Goal: Transaction & Acquisition: Purchase product/service

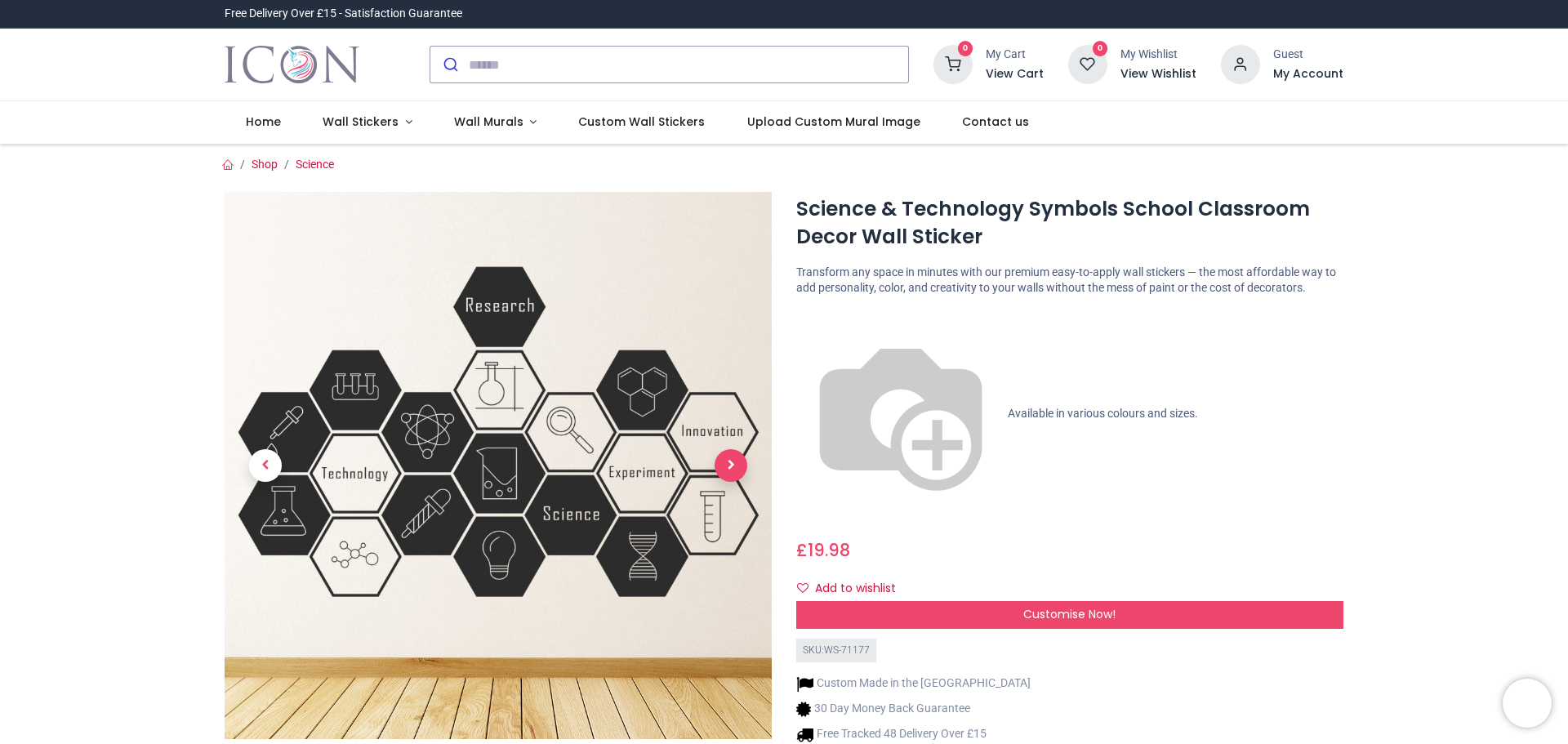
click at [729, 471] on span "Next" at bounding box center [730, 466] width 32 height 32
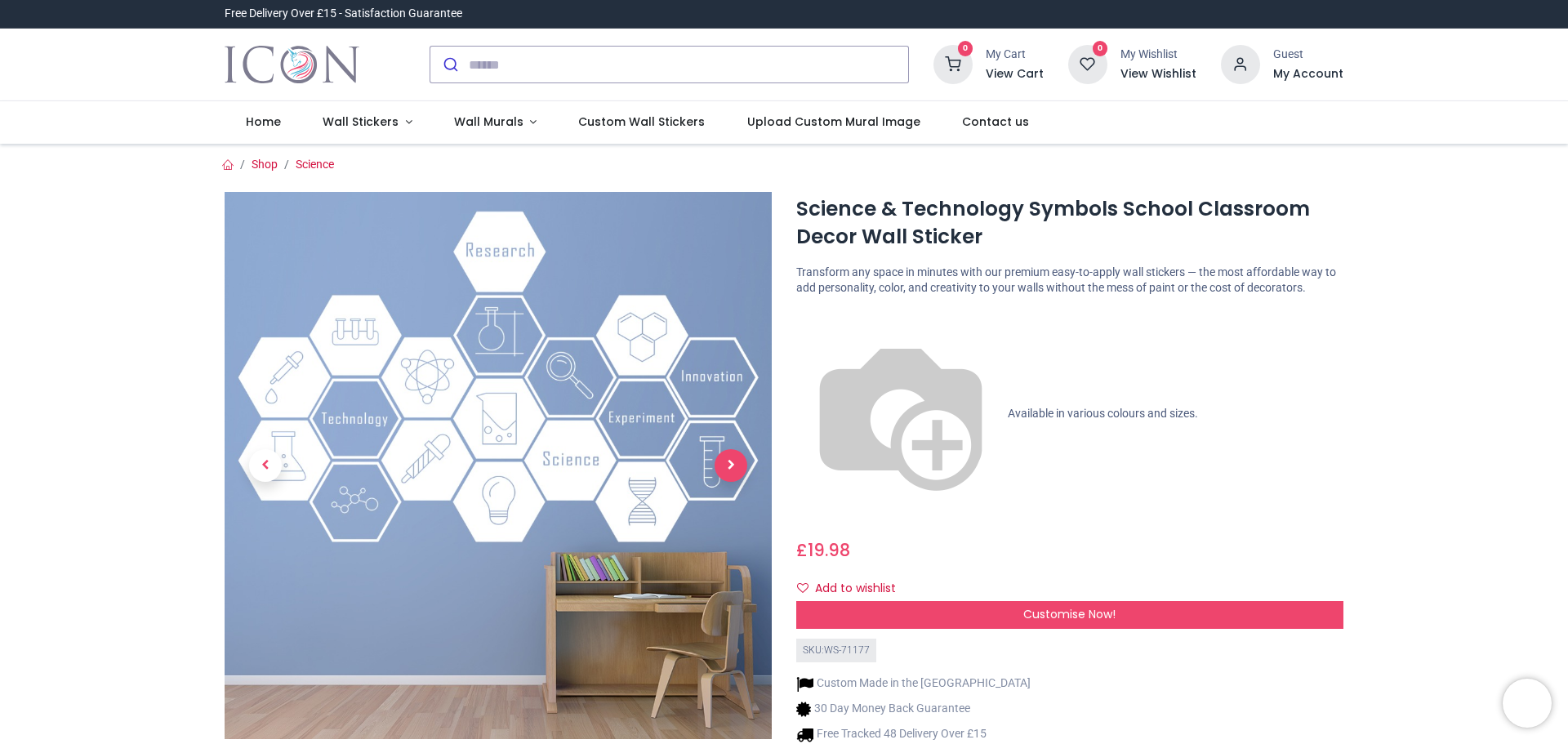
click at [729, 471] on span "Next" at bounding box center [730, 466] width 32 height 32
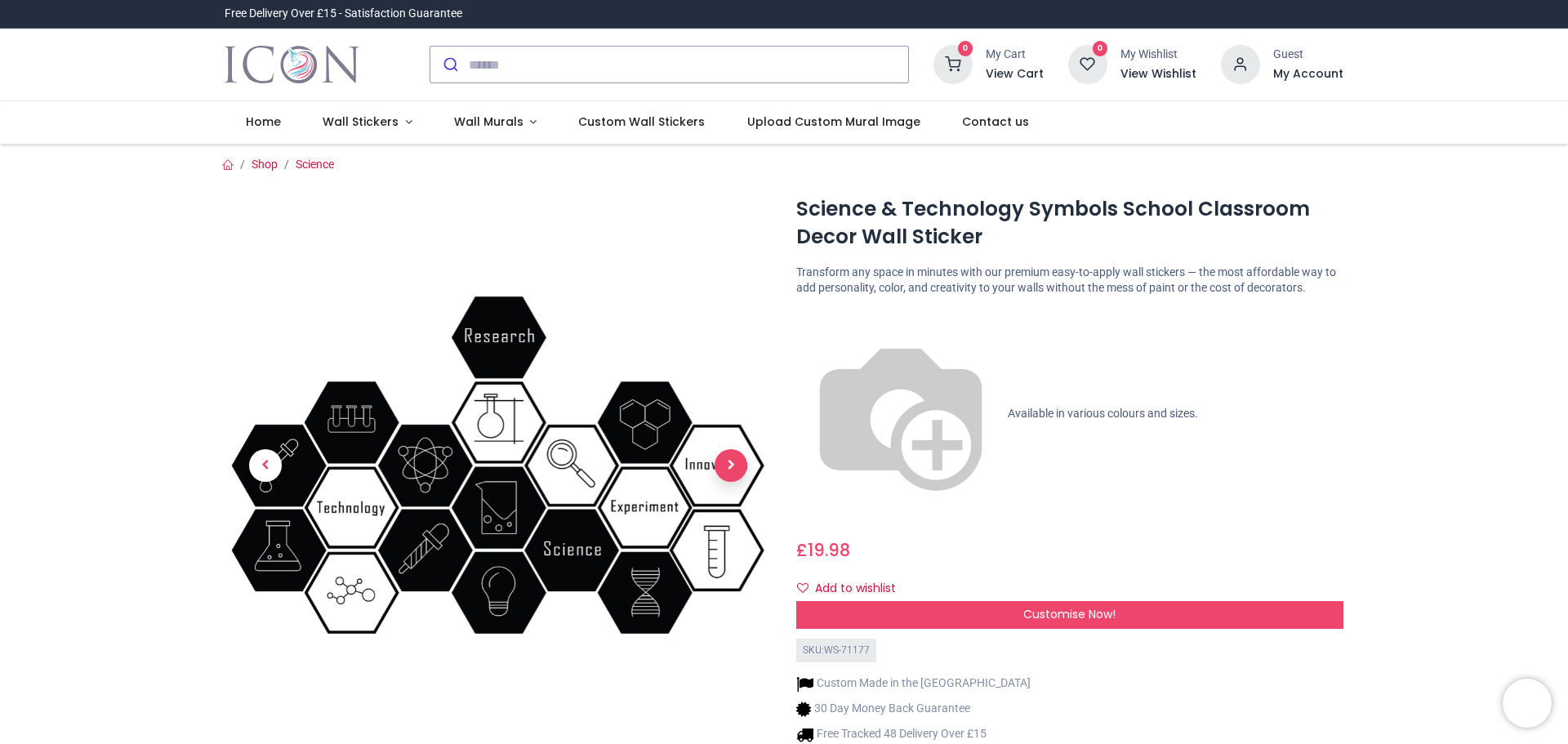
click at [729, 471] on span "Next" at bounding box center [730, 466] width 32 height 32
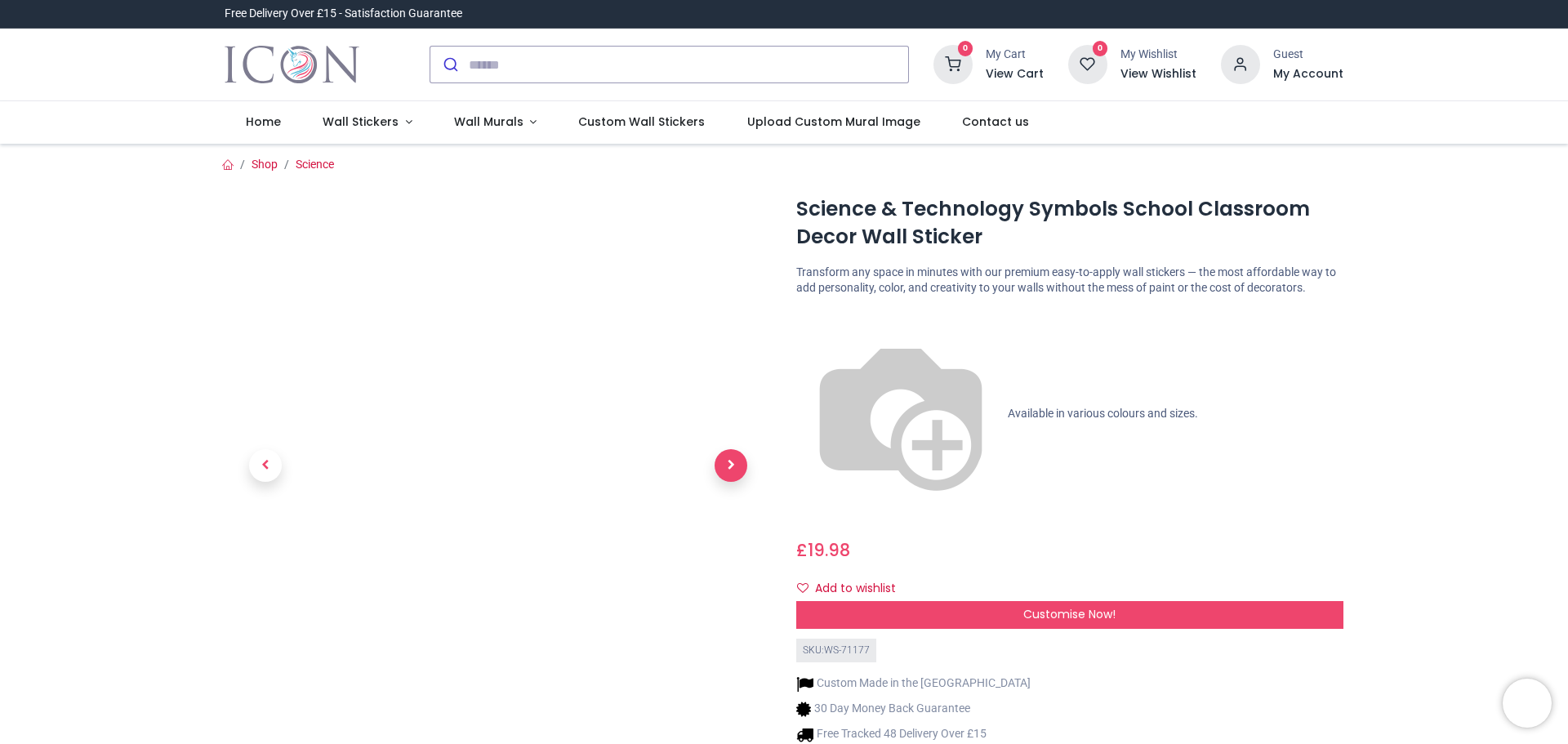
click at [729, 471] on span "Next" at bounding box center [730, 466] width 32 height 32
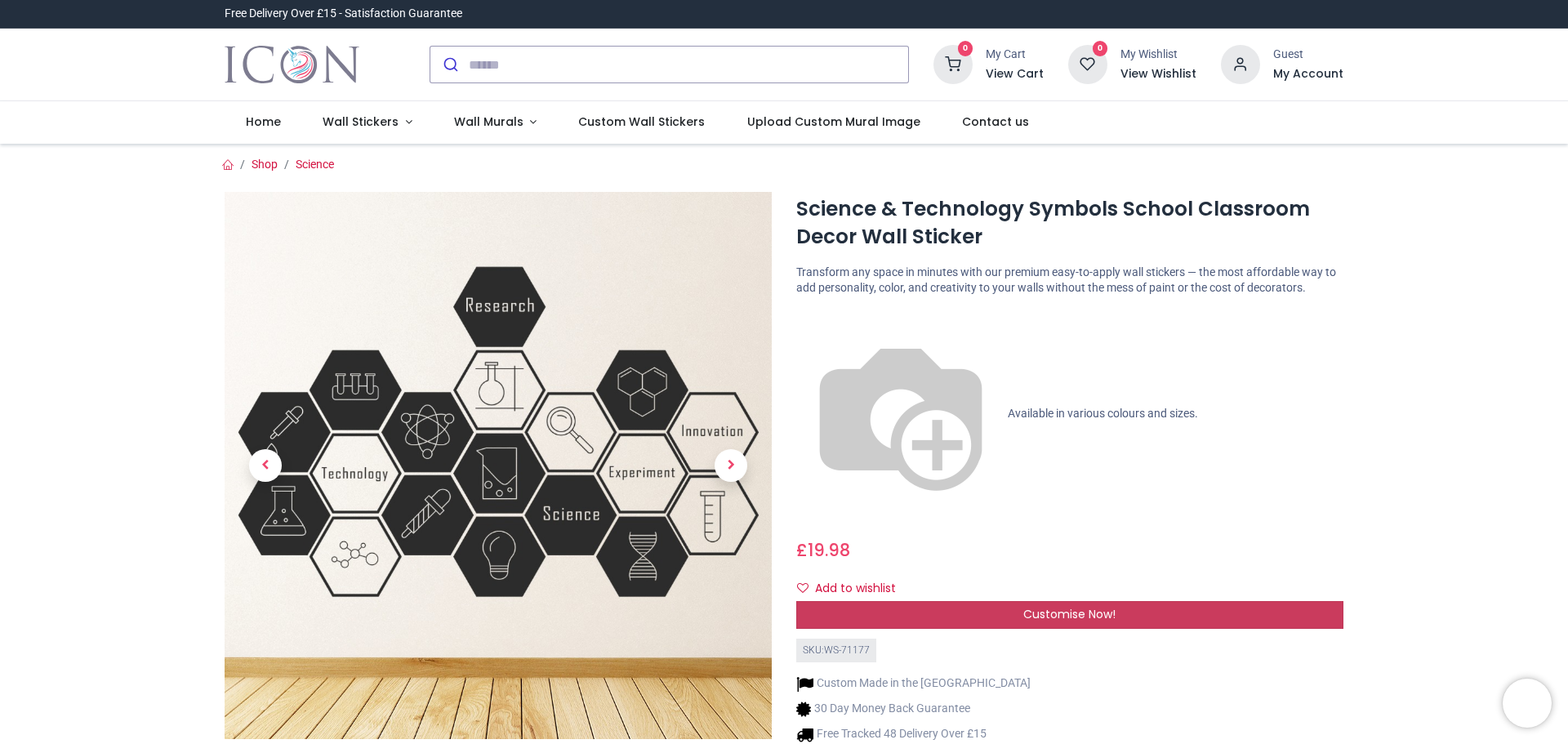
click at [1010, 601] on div "Customise Now!" at bounding box center [1069, 614] width 548 height 27
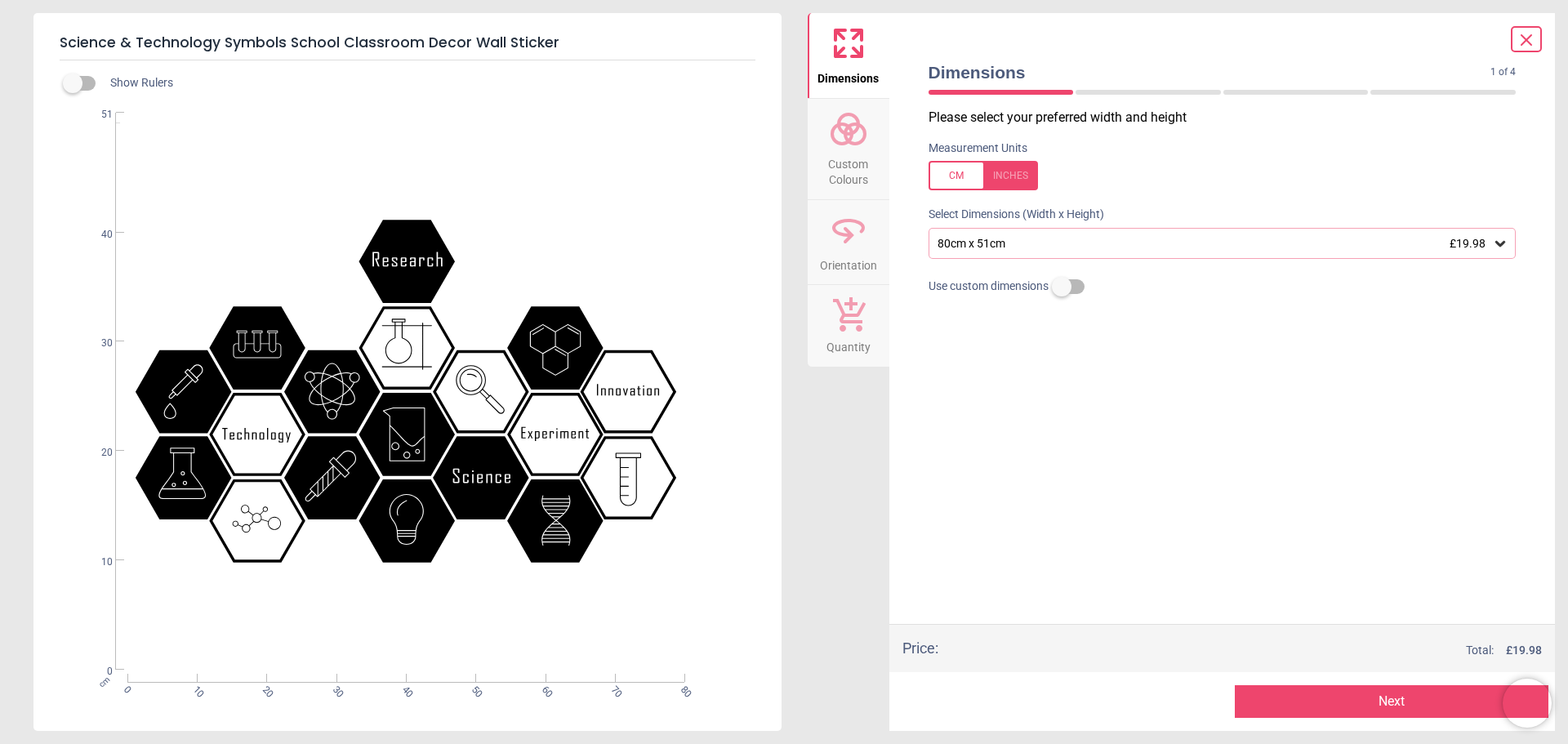
click at [1481, 239] on span "£19.98" at bounding box center [1467, 244] width 36 height 13
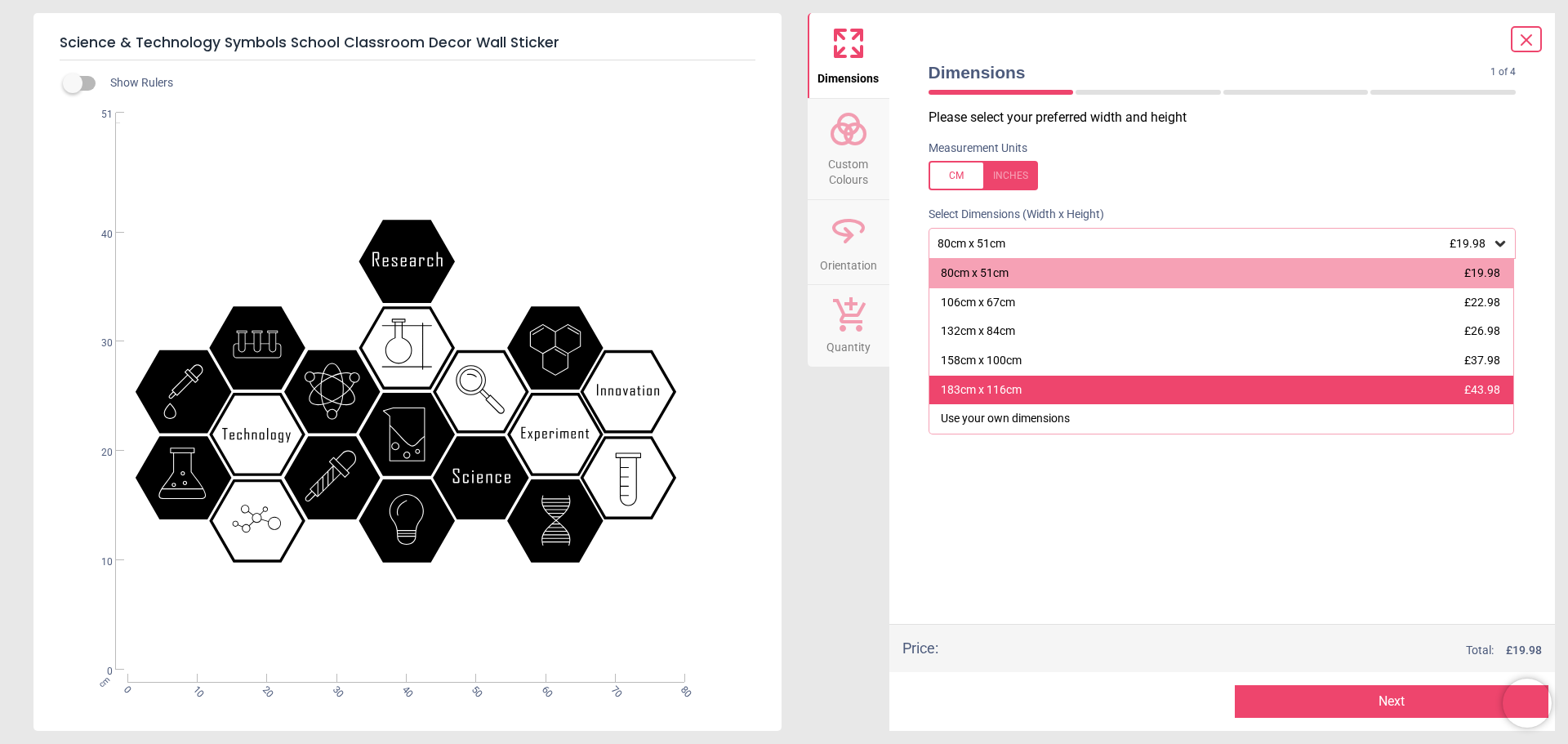
click at [1305, 387] on div "183cm x 116cm £43.98" at bounding box center [1222, 390] width 585 height 29
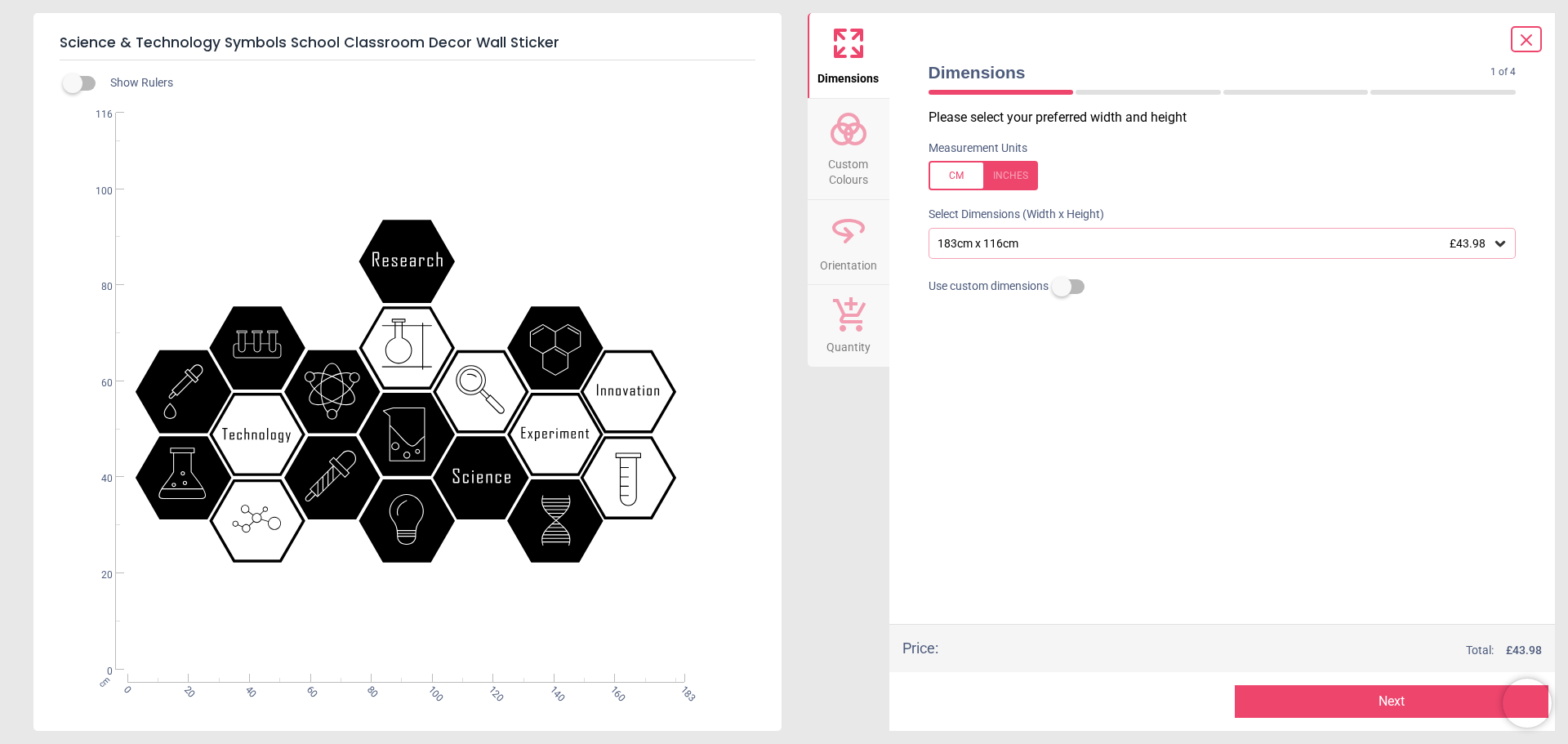
click at [1016, 185] on div at bounding box center [984, 175] width 110 height 29
click at [971, 189] on div at bounding box center [984, 175] width 110 height 29
click at [831, 158] on span "Custom Colours" at bounding box center [848, 169] width 78 height 40
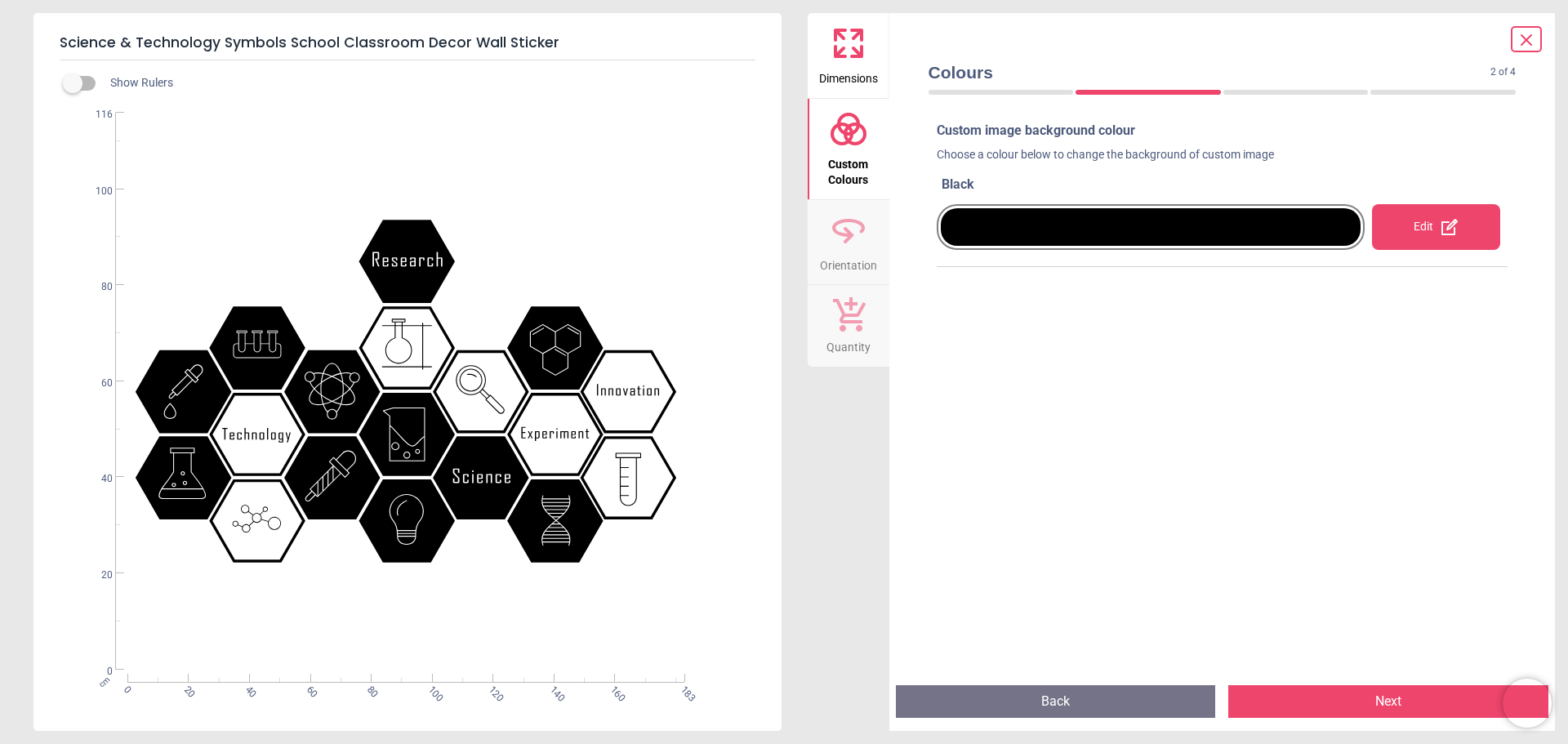
click at [1028, 234] on div at bounding box center [1151, 227] width 420 height 37
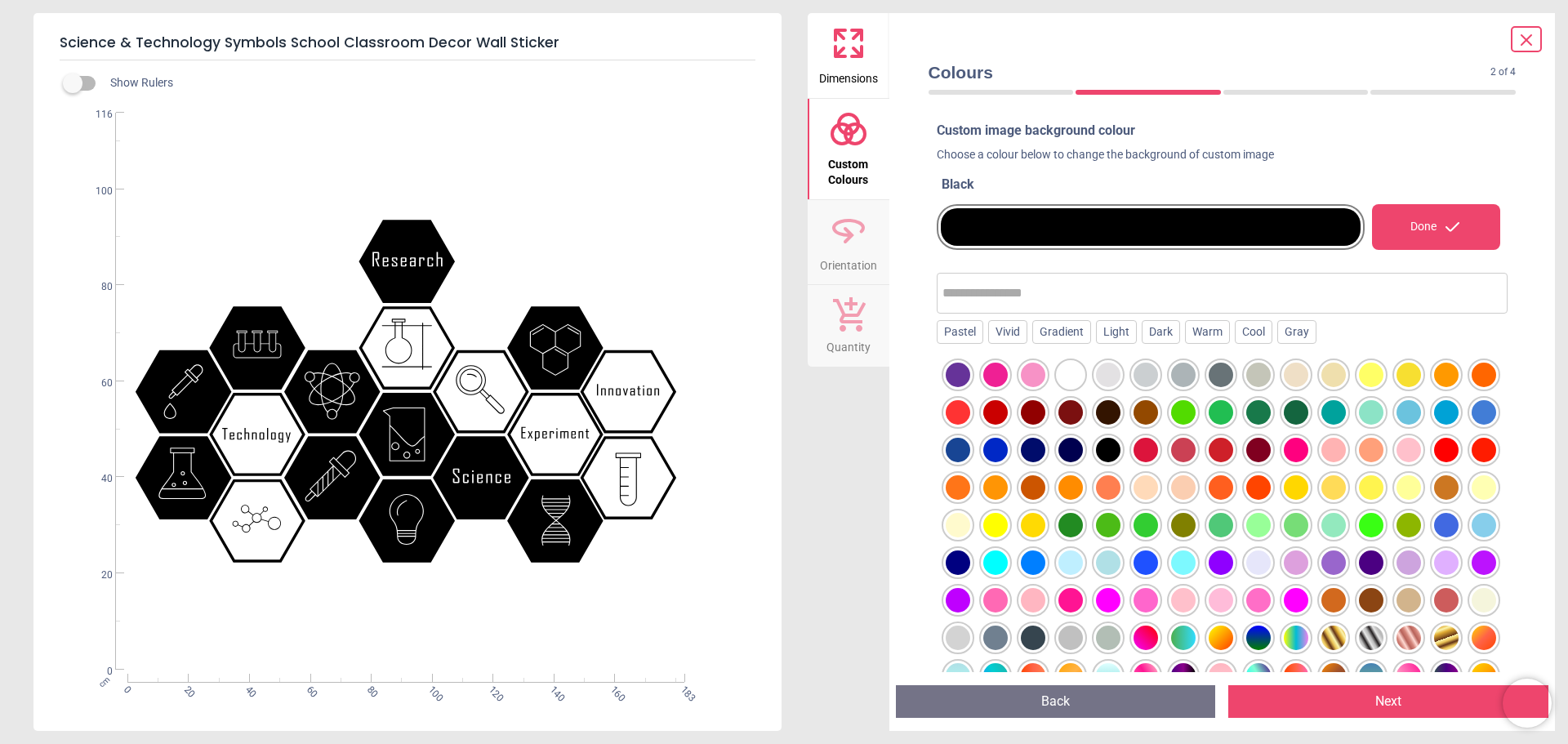
click at [1008, 450] on div at bounding box center [995, 450] width 24 height 24
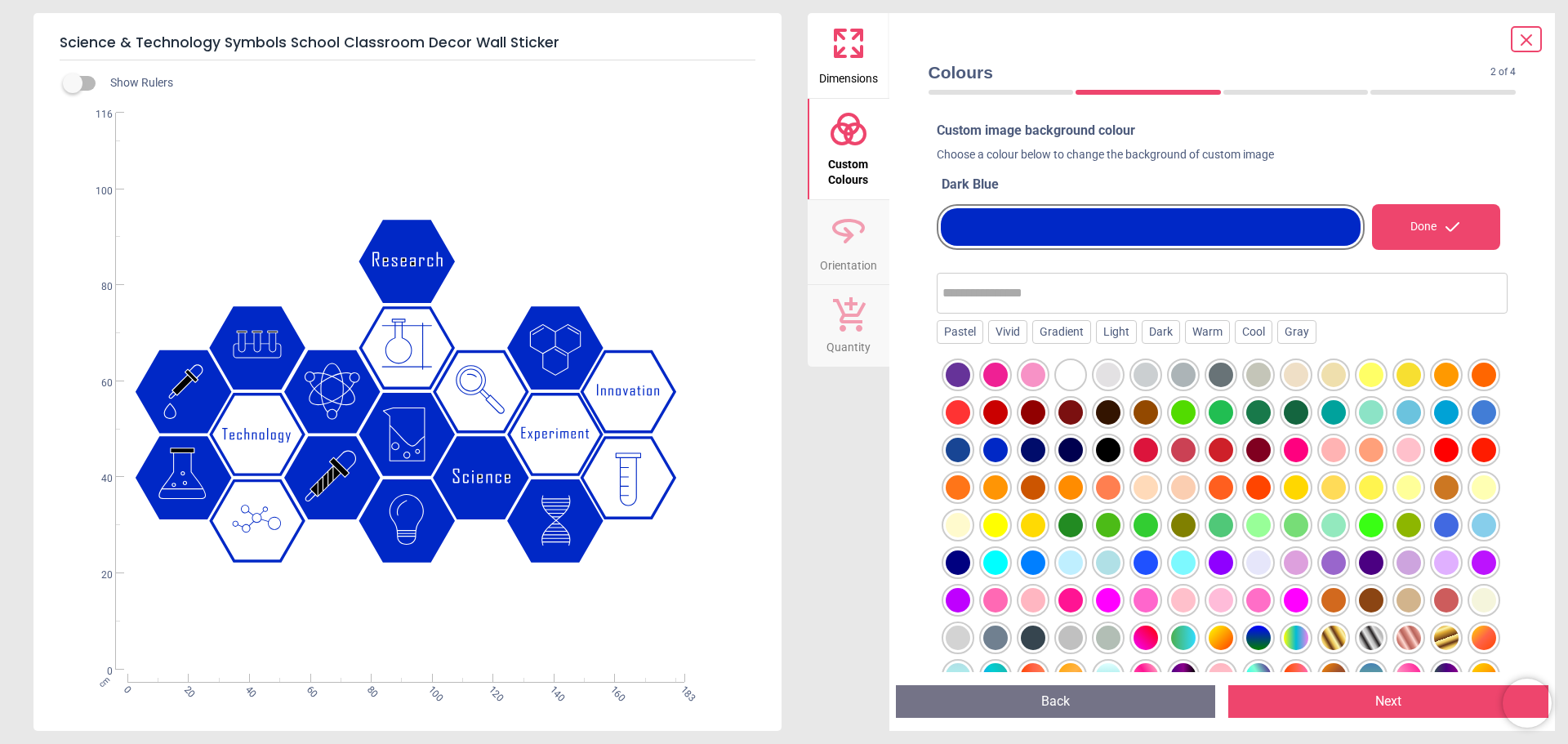
click at [1045, 453] on div at bounding box center [1033, 450] width 24 height 24
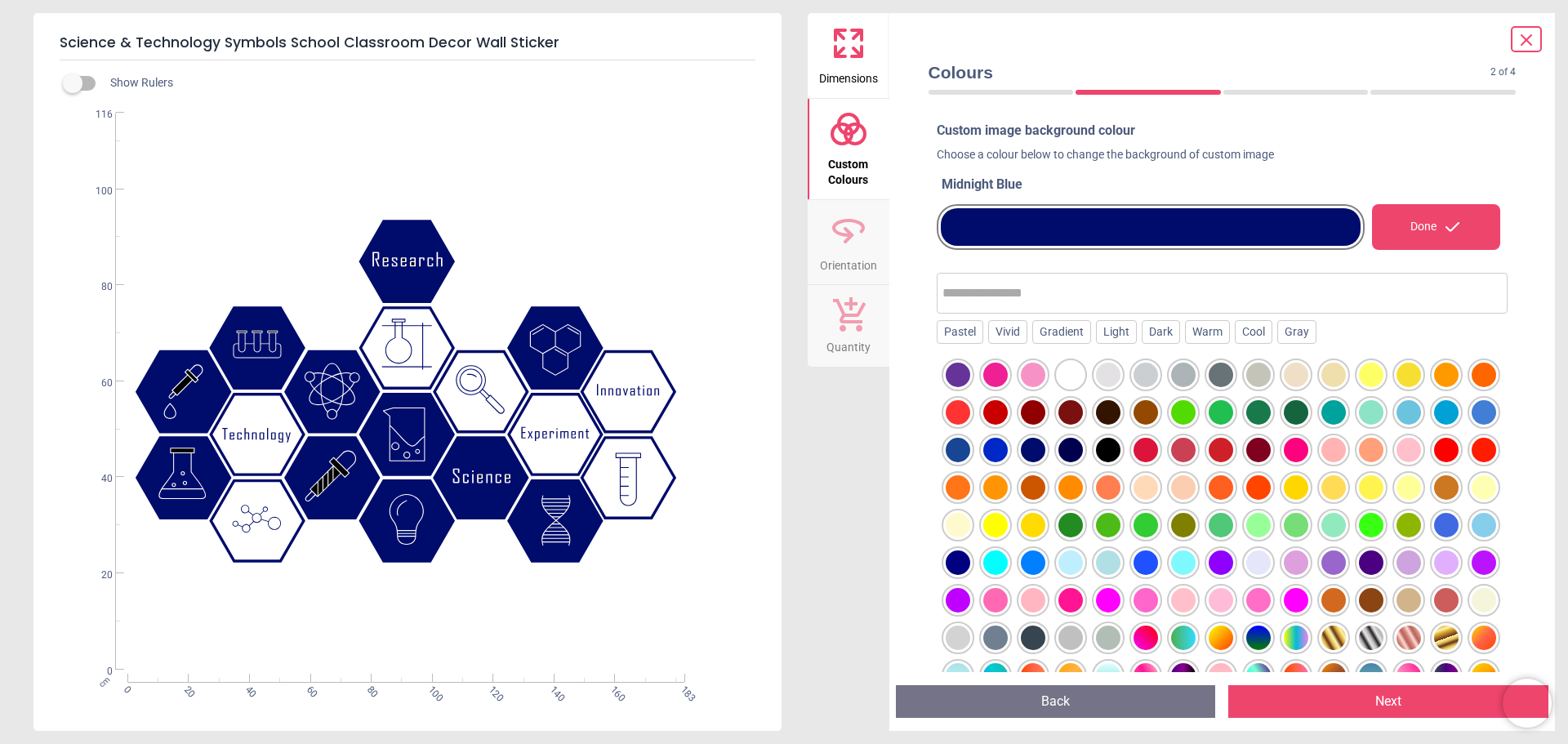
click at [1008, 456] on div at bounding box center [995, 450] width 24 height 24
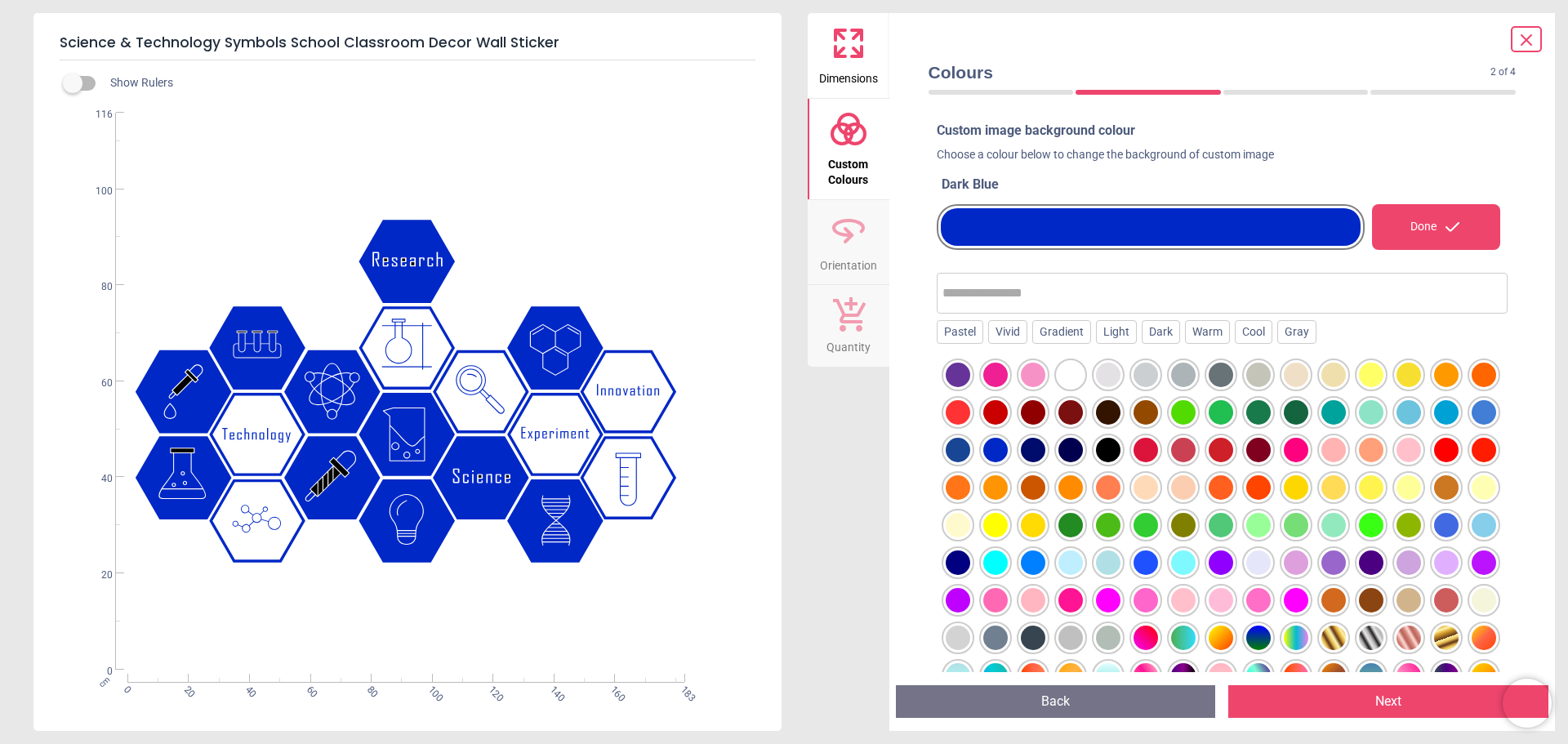
click at [971, 456] on div at bounding box center [957, 450] width 24 height 24
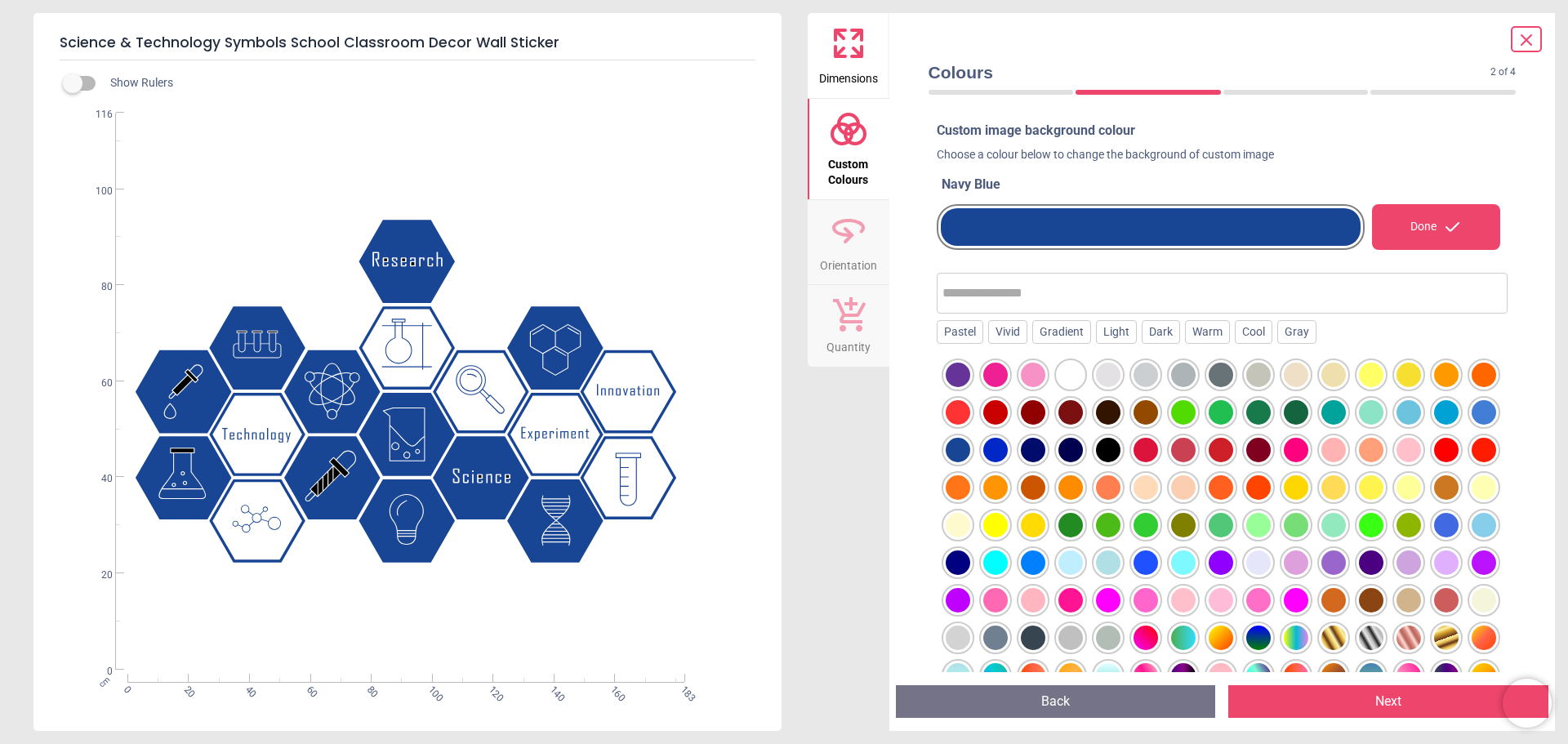
click at [1045, 451] on div at bounding box center [1033, 450] width 24 height 24
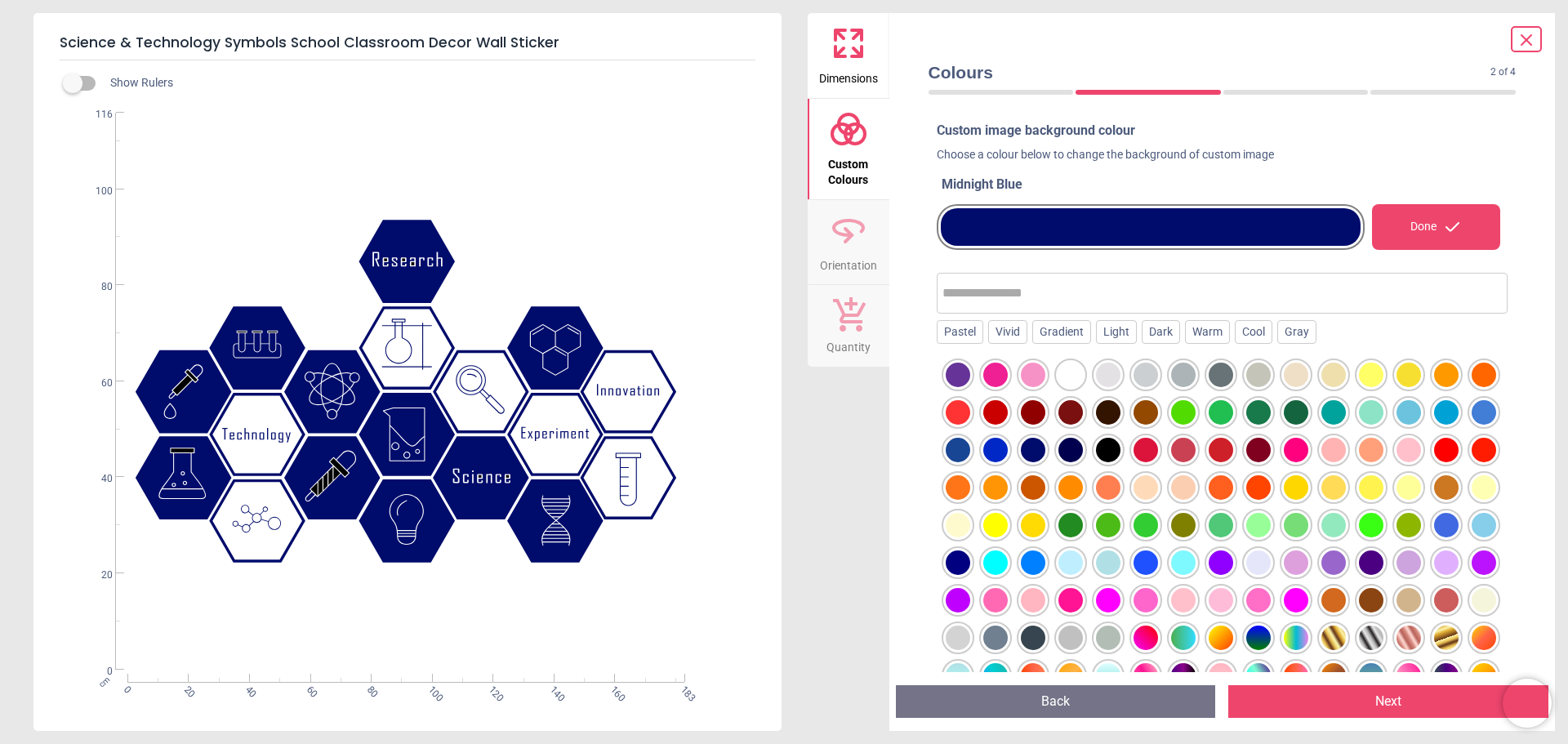
click at [1087, 448] on div at bounding box center [1222, 534] width 572 height 360
click at [1008, 454] on div at bounding box center [995, 450] width 24 height 24
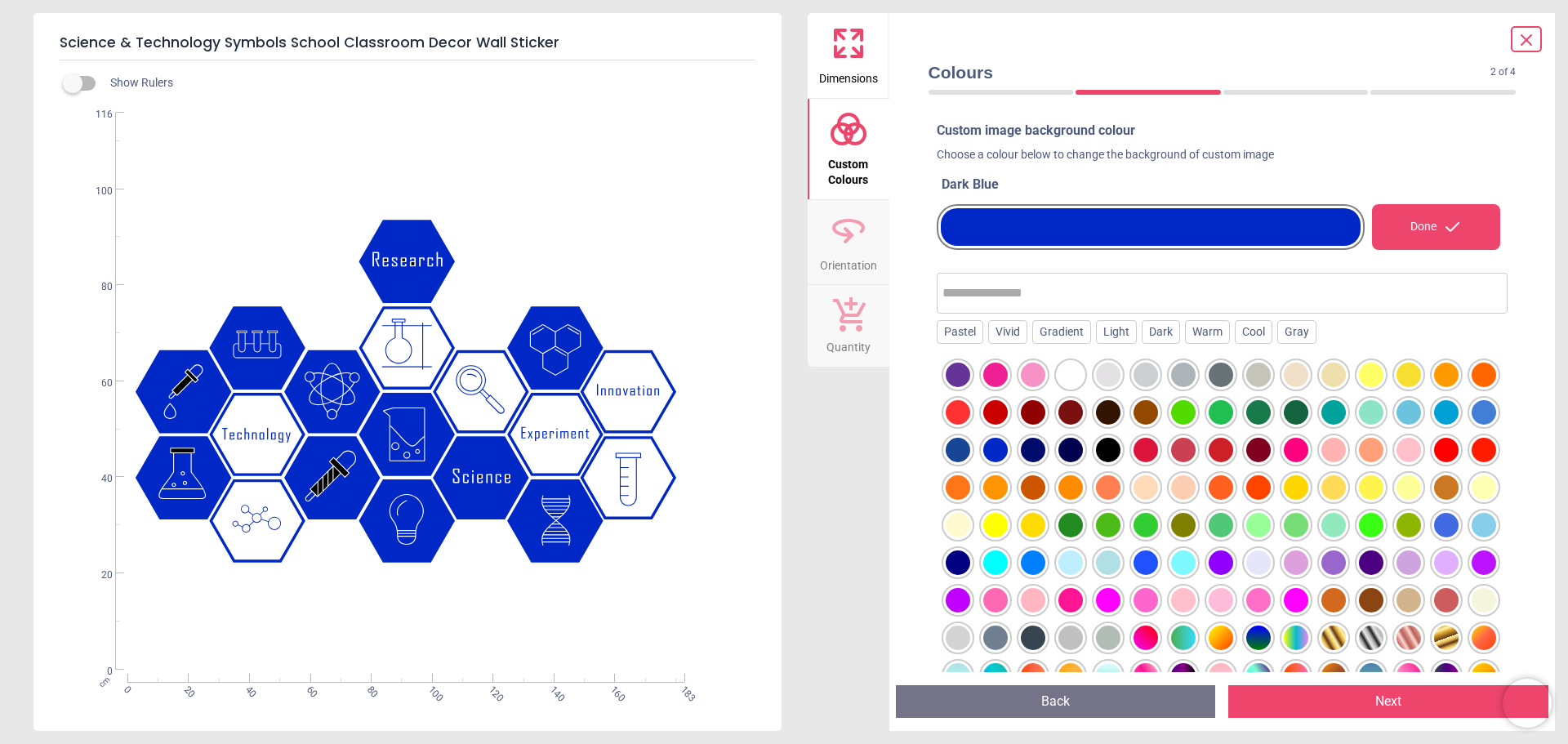
scroll to position [209, 0]
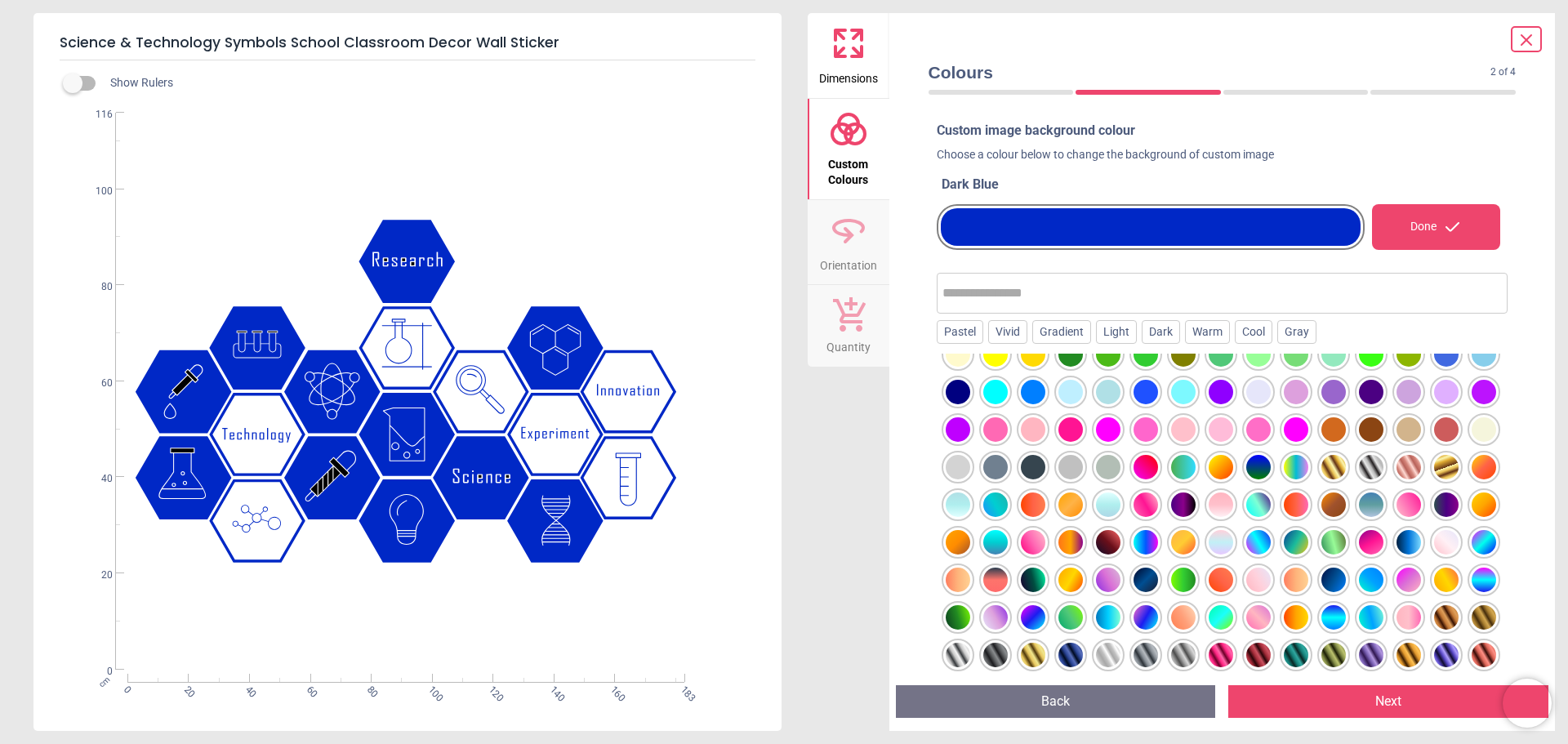
click at [1359, 461] on div at bounding box center [1371, 467] width 24 height 24
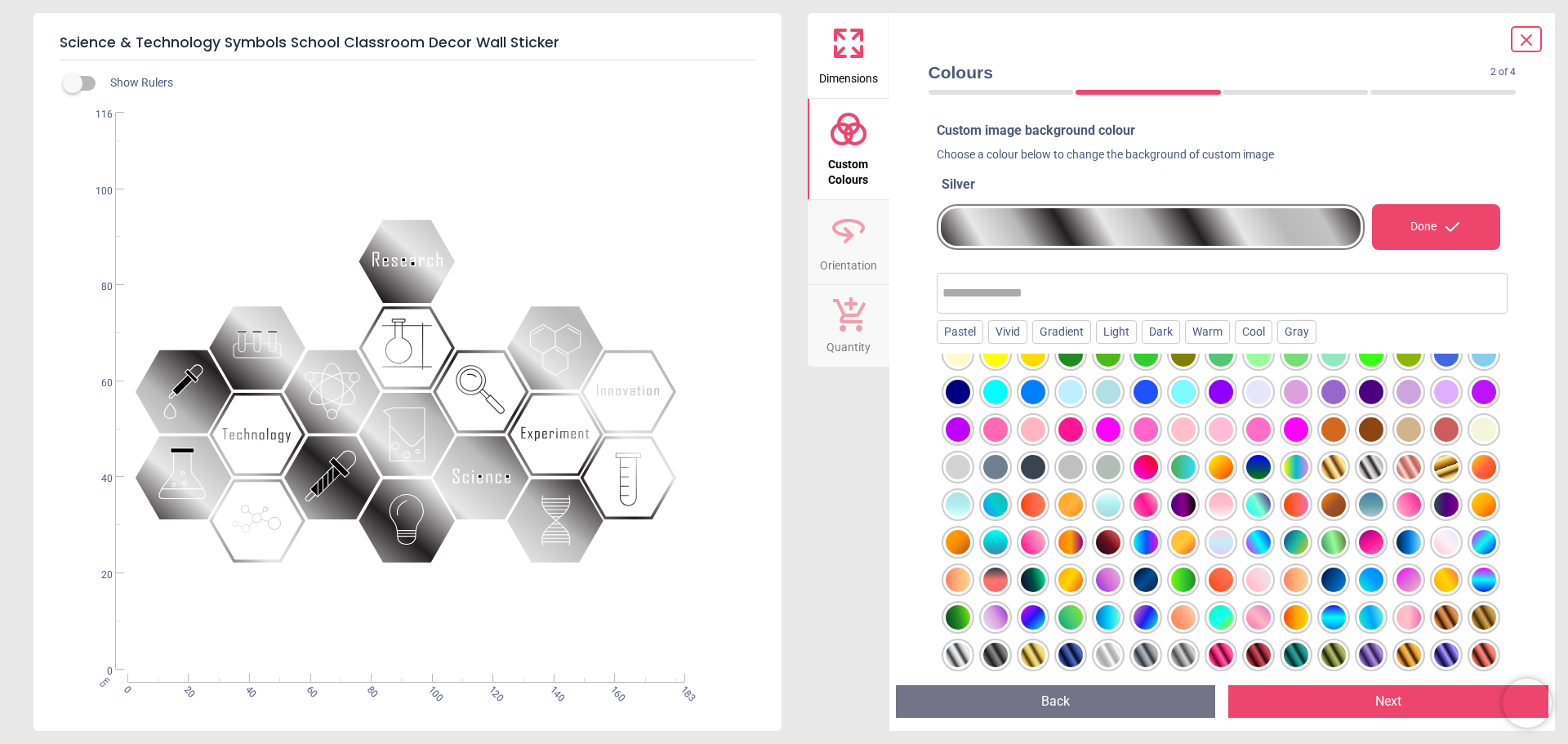
click at [1059, 653] on div at bounding box center [1070, 655] width 24 height 24
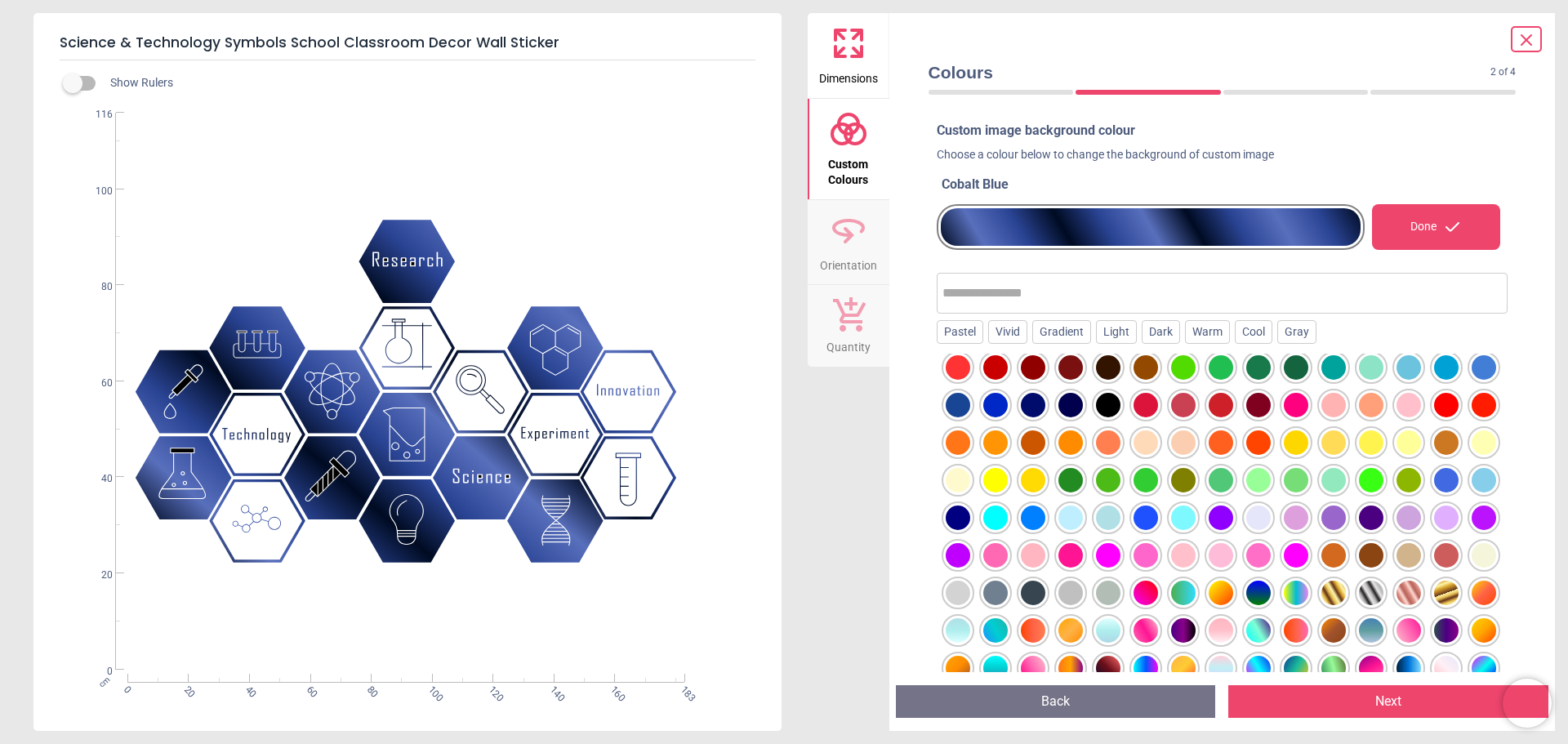
scroll to position [0, 0]
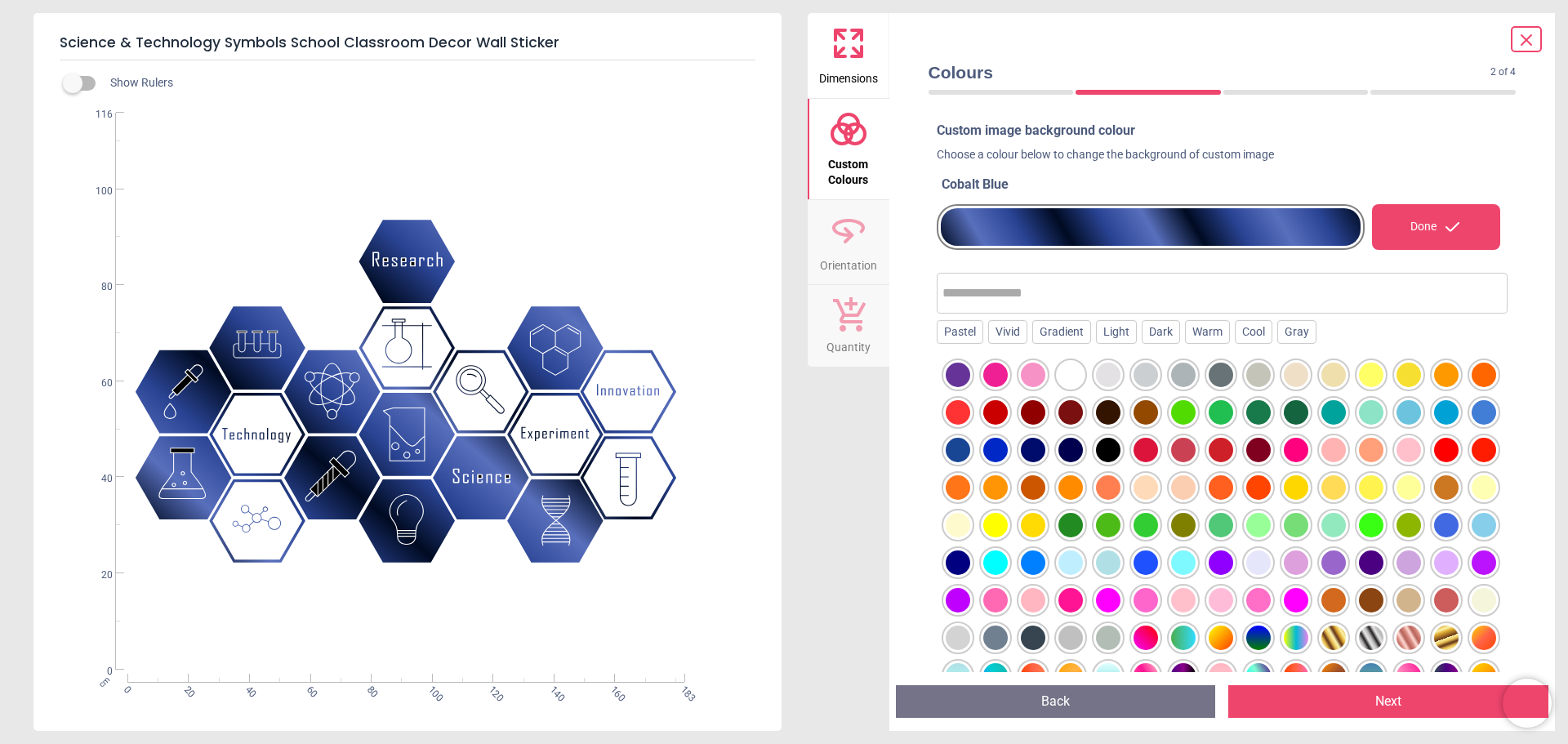
click at [971, 568] on div at bounding box center [957, 563] width 24 height 24
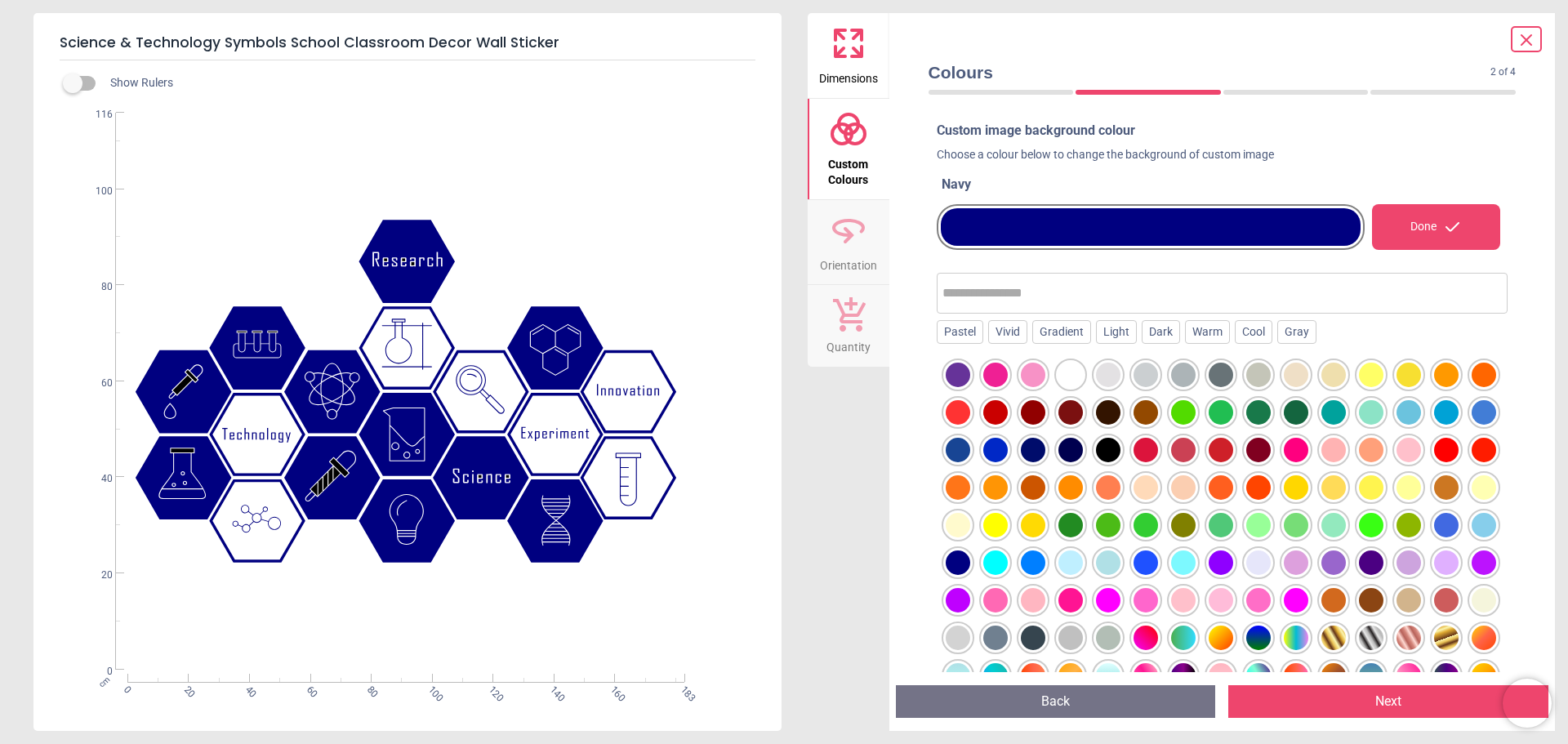
click at [1434, 538] on div at bounding box center [1446, 525] width 24 height 24
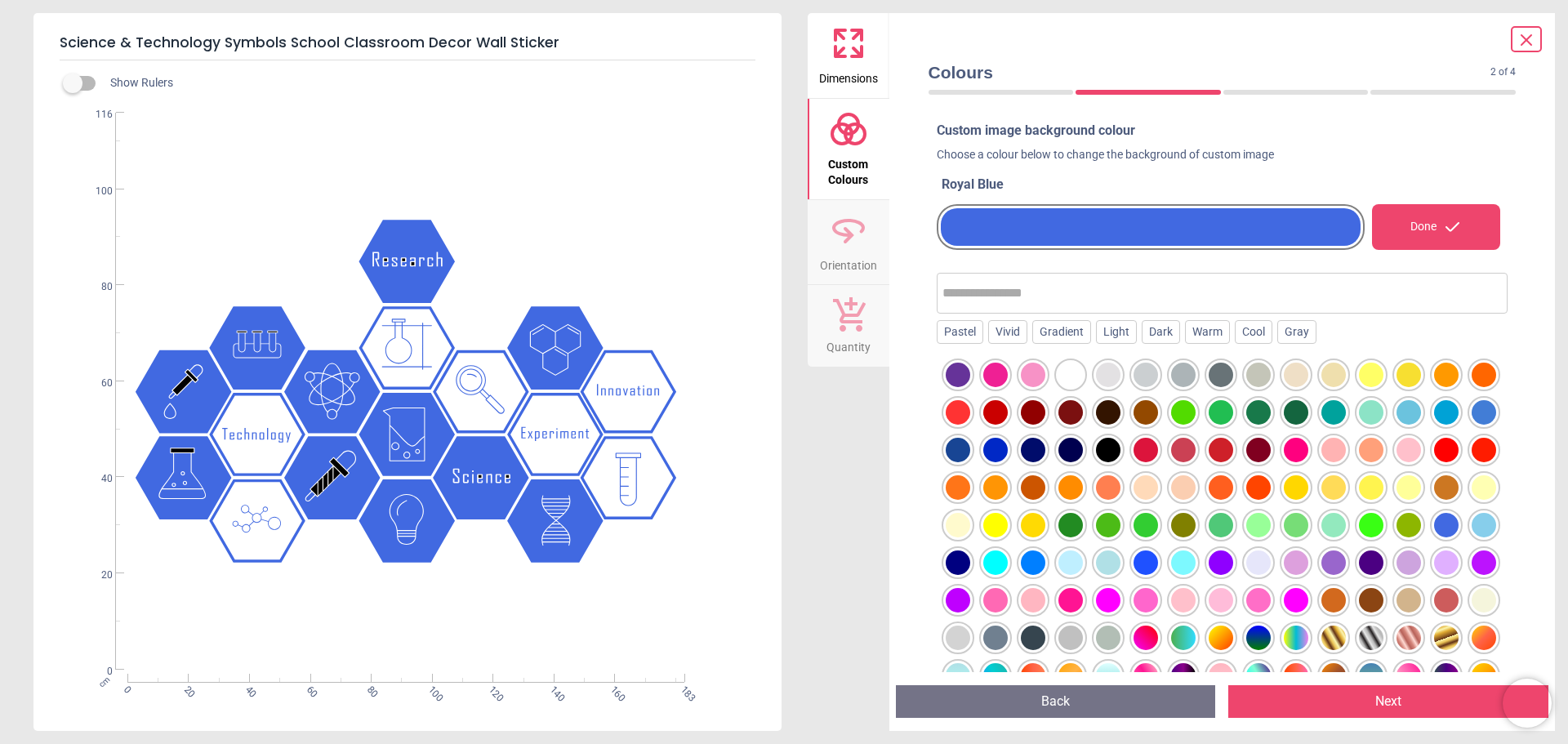
click at [971, 568] on div at bounding box center [957, 563] width 24 height 24
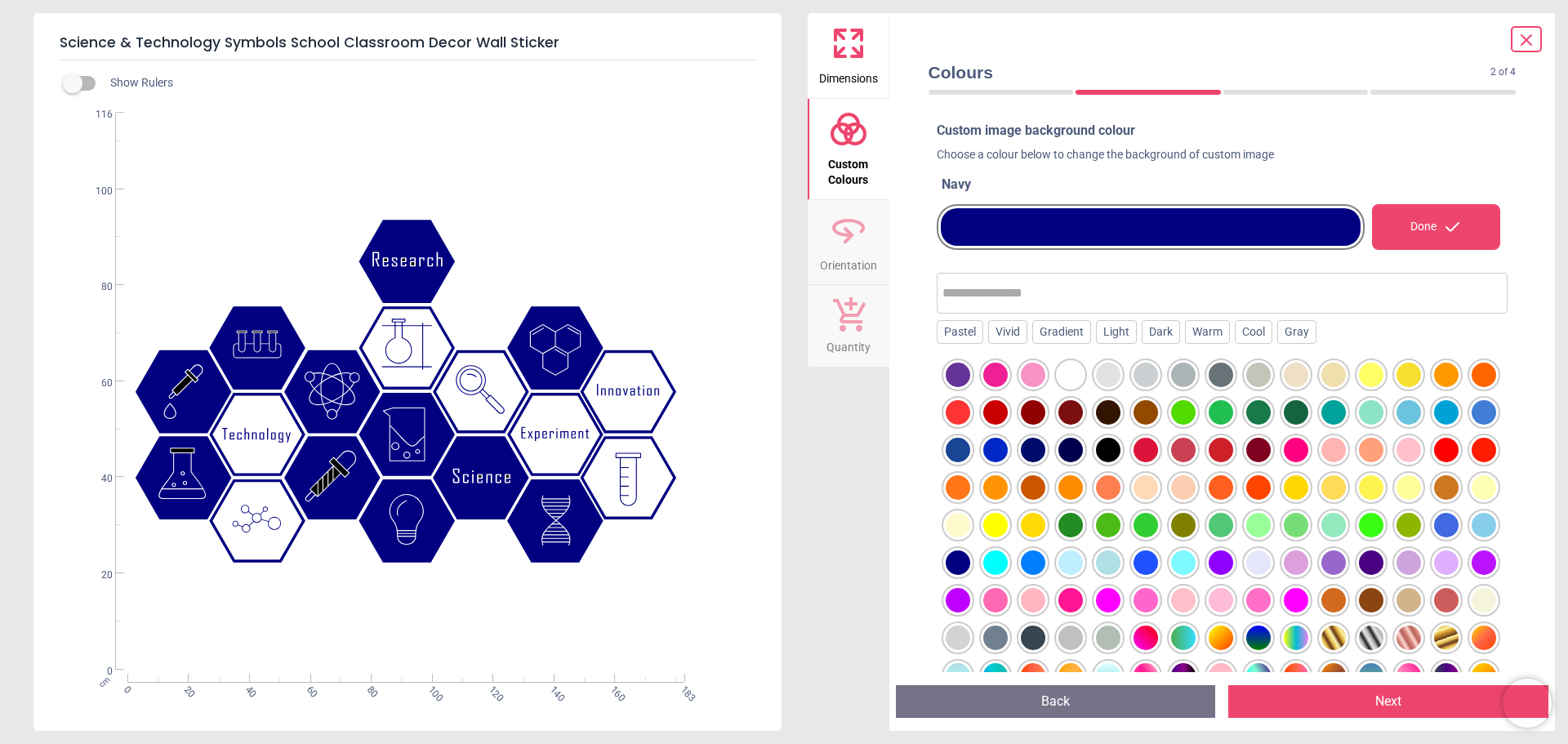
scroll to position [209, 0]
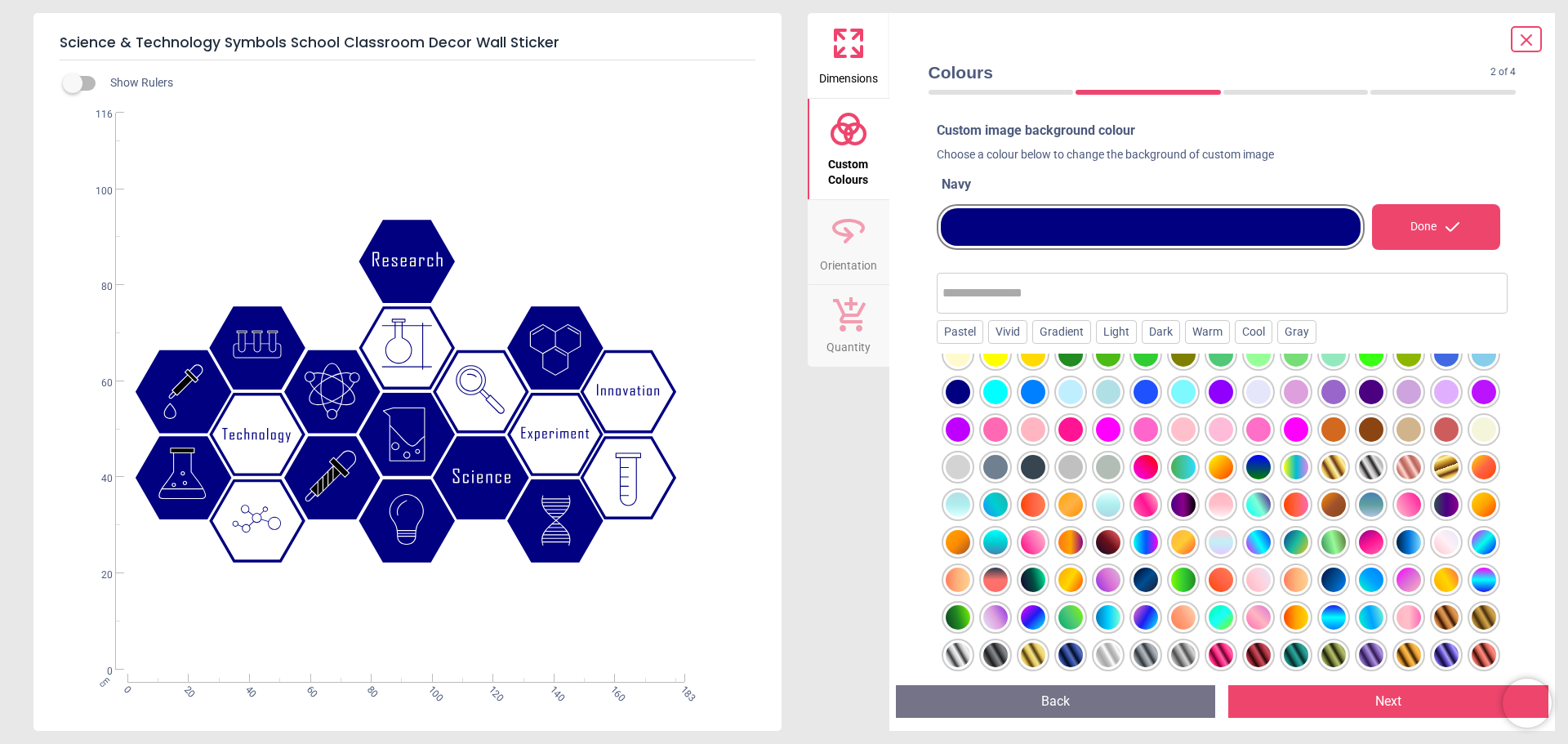
click at [1310, 695] on button "Next" at bounding box center [1388, 702] width 320 height 32
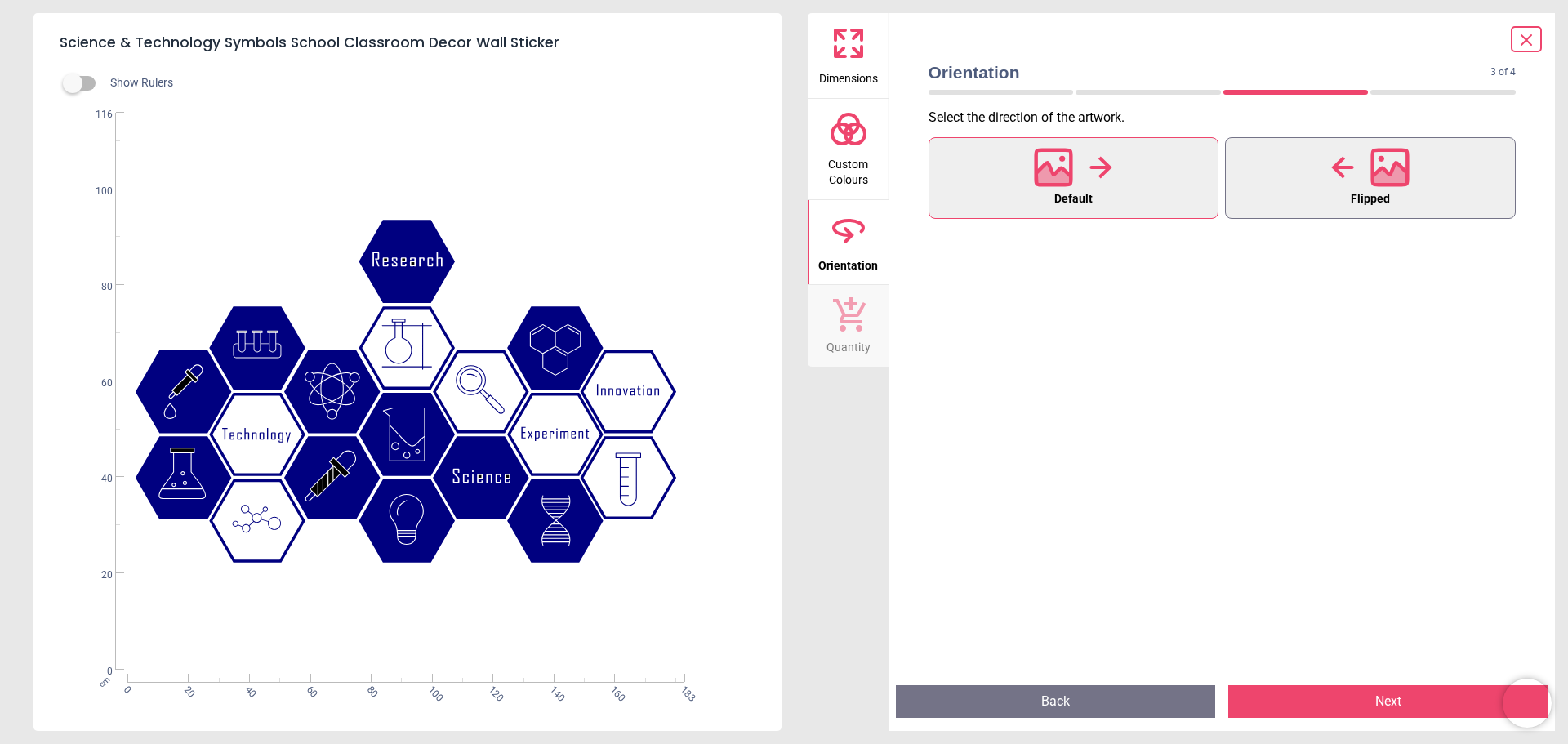
click at [1409, 194] on button "Flipped" at bounding box center [1370, 178] width 291 height 81
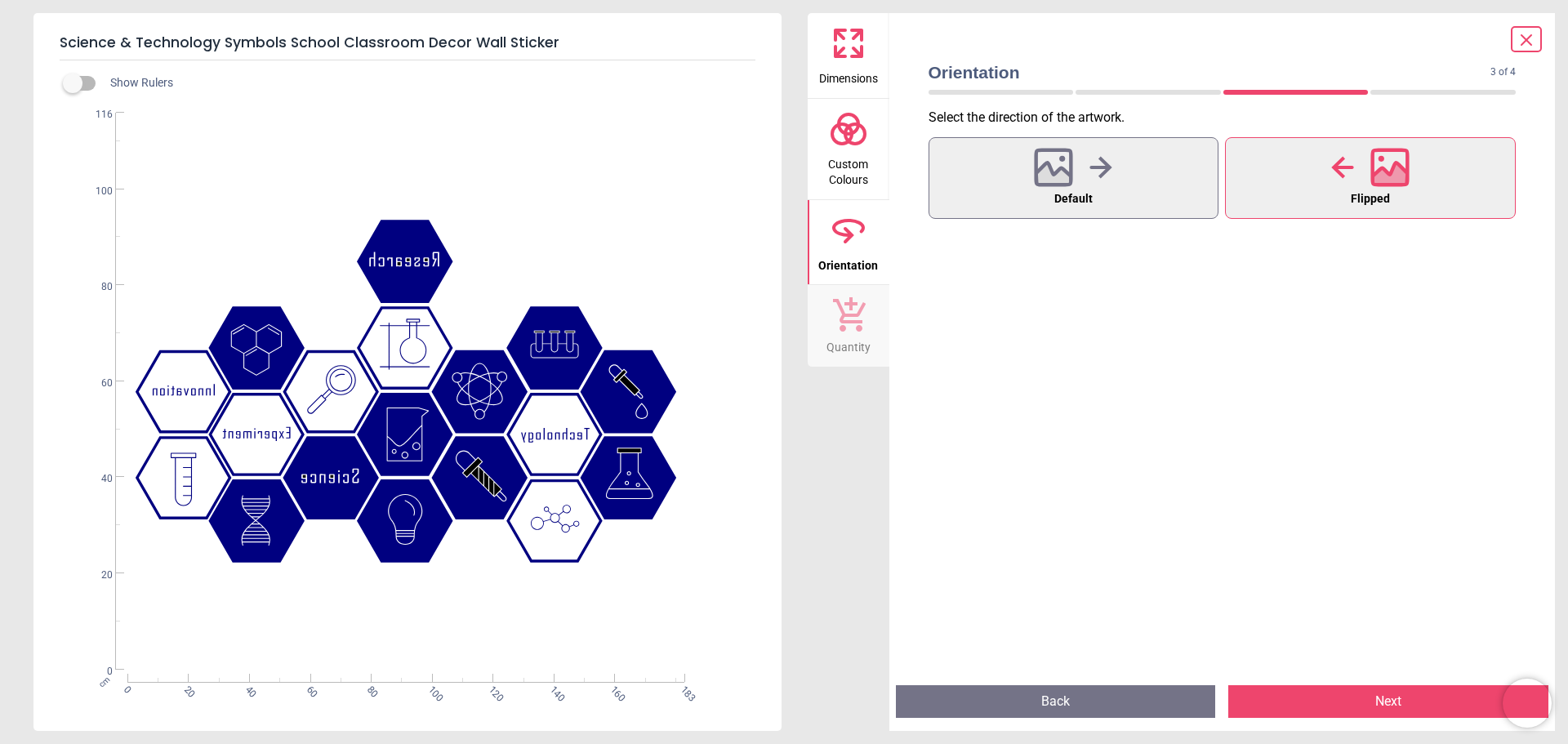
click at [1409, 194] on button "Flipped" at bounding box center [1370, 178] width 291 height 81
click at [1054, 194] on span "Default" at bounding box center [1074, 200] width 38 height 22
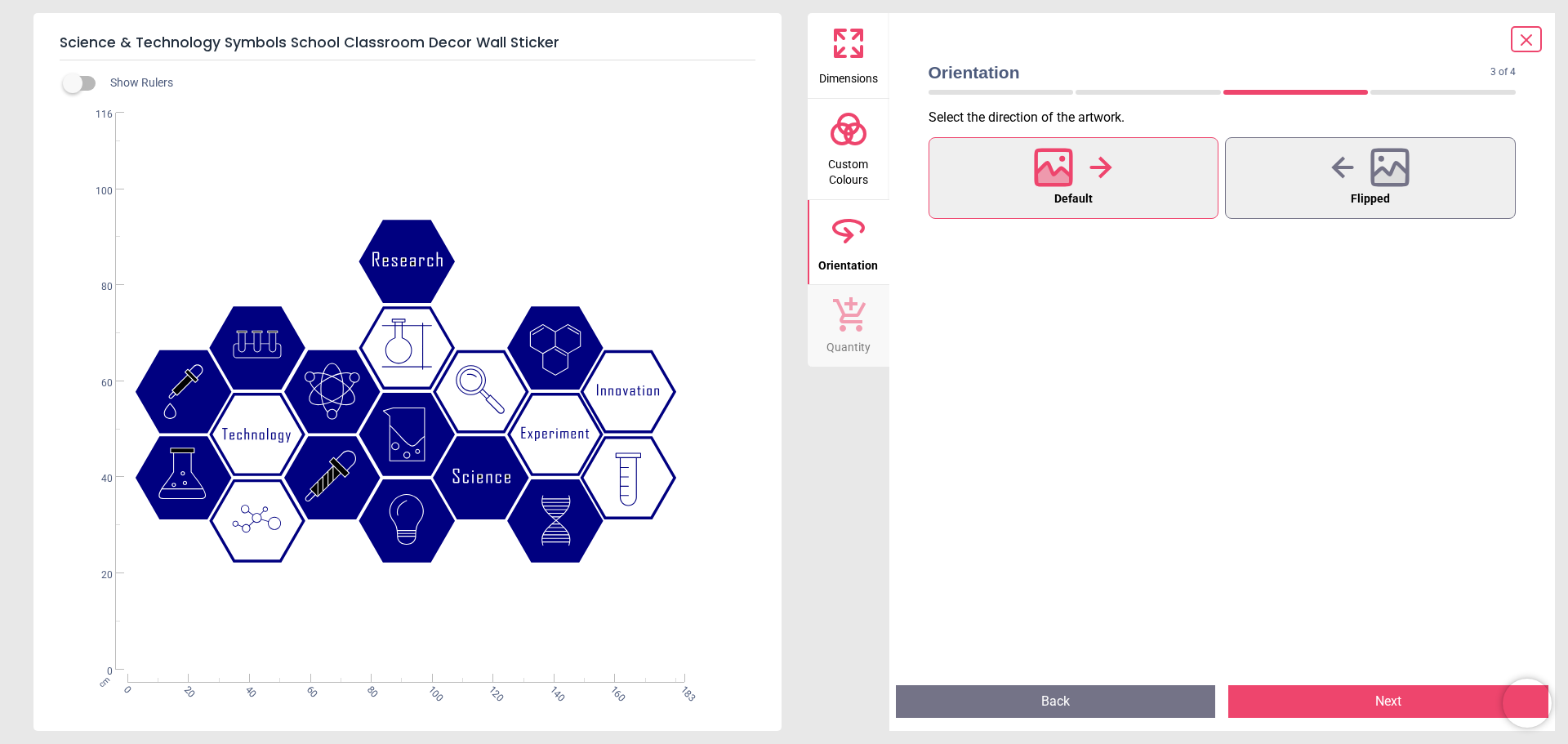
click at [1399, 701] on button "Next" at bounding box center [1388, 702] width 320 height 32
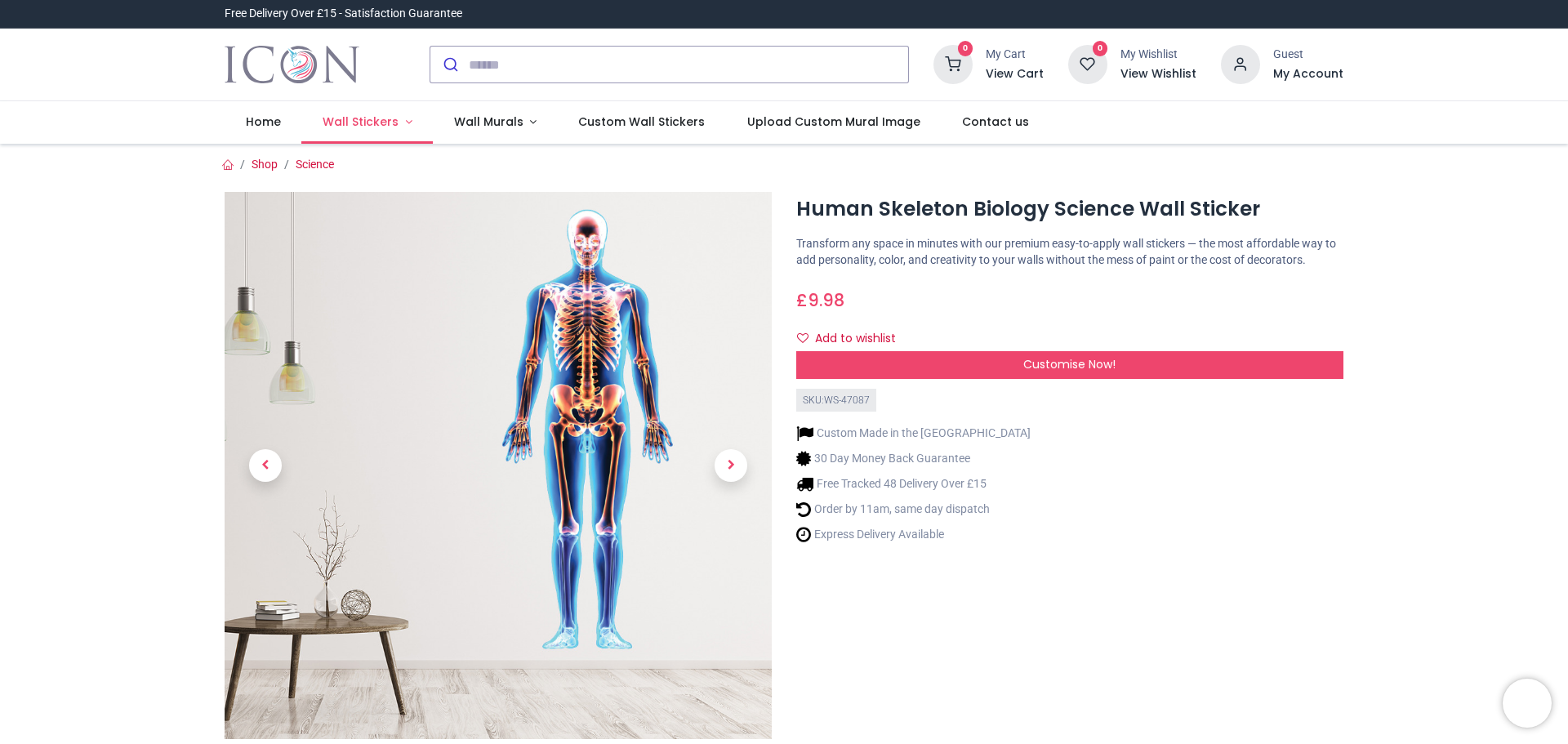
click at [372, 130] on link "Wall Stickers" at bounding box center [367, 122] width 131 height 42
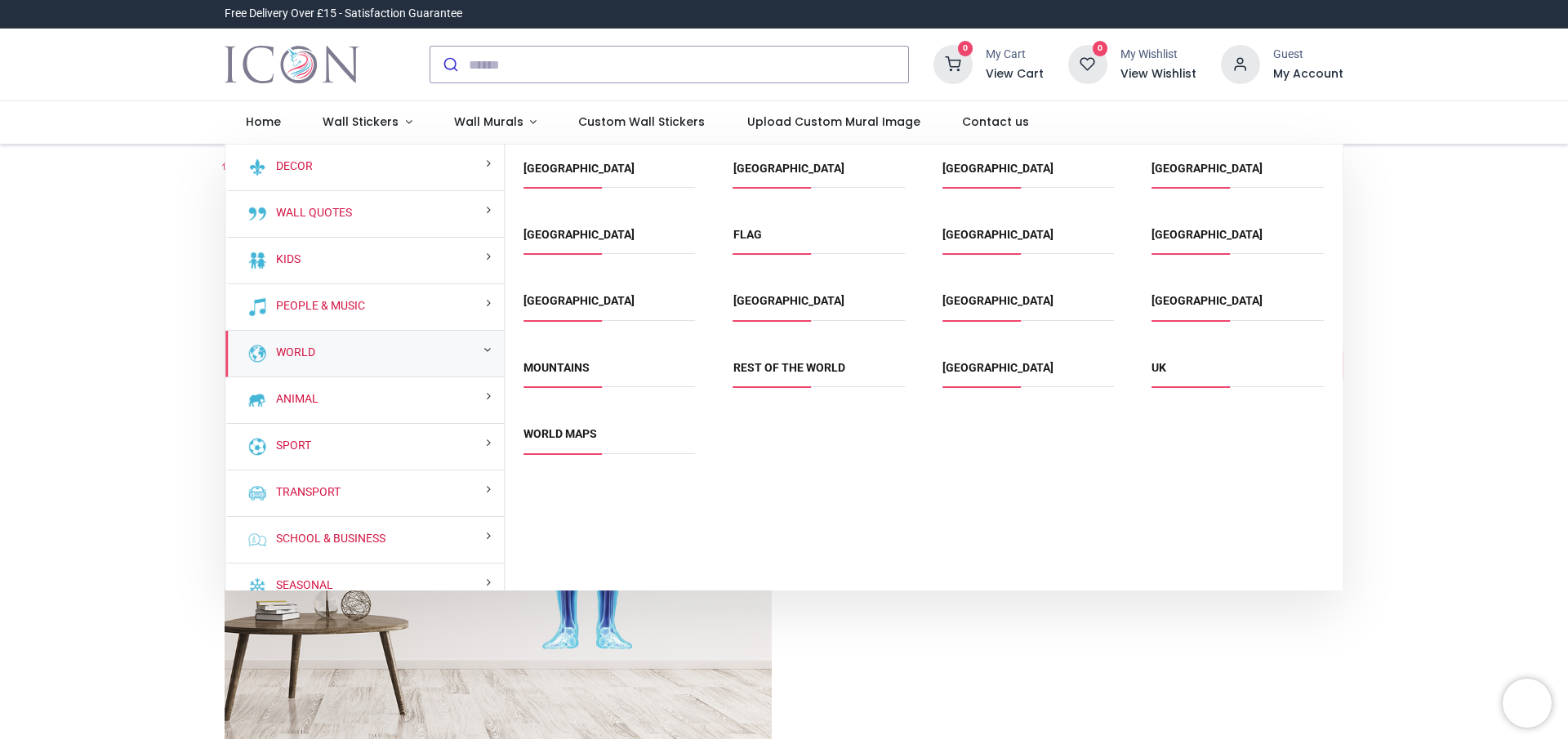
scroll to position [19, 0]
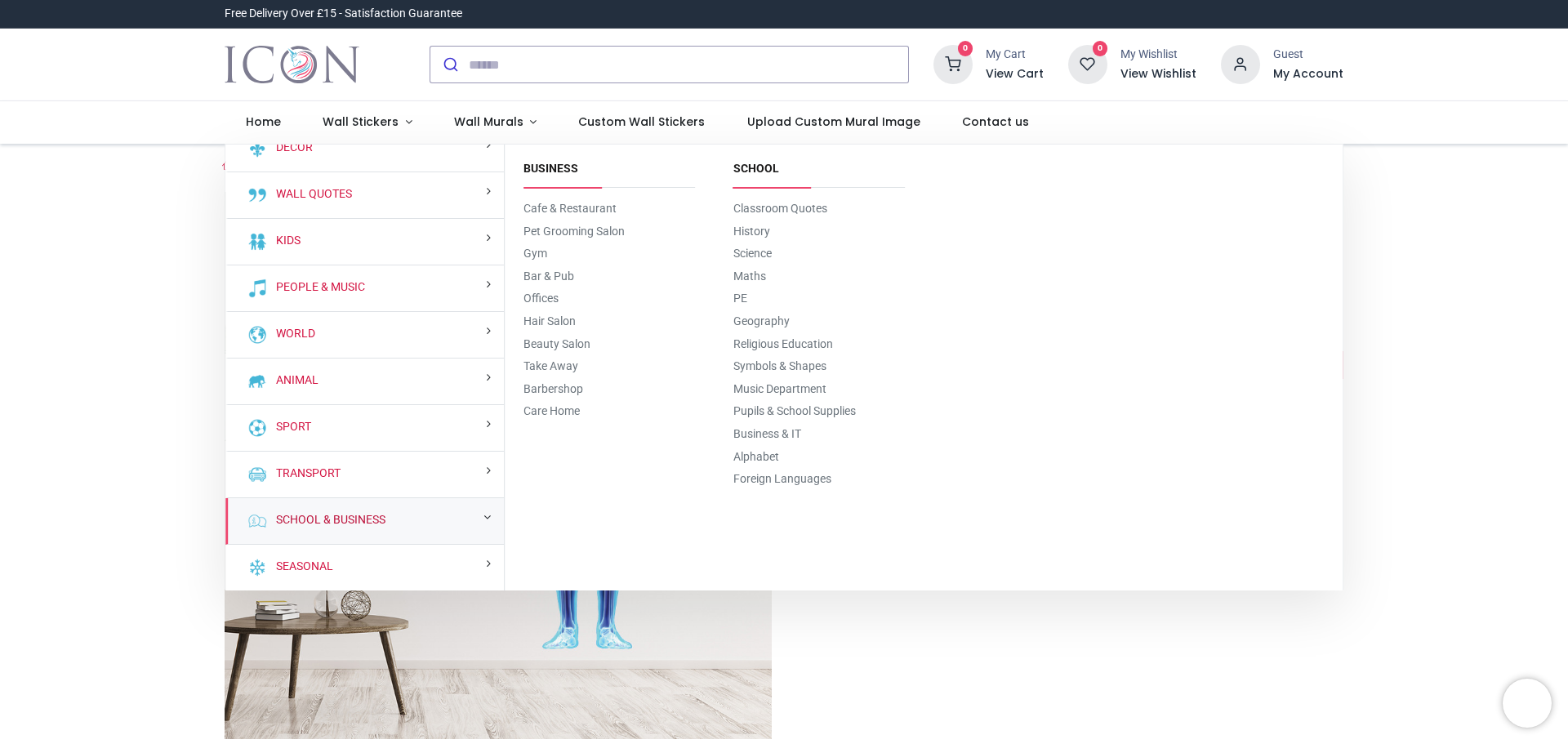
click at [375, 520] on link "School & Business" at bounding box center [327, 520] width 116 height 17
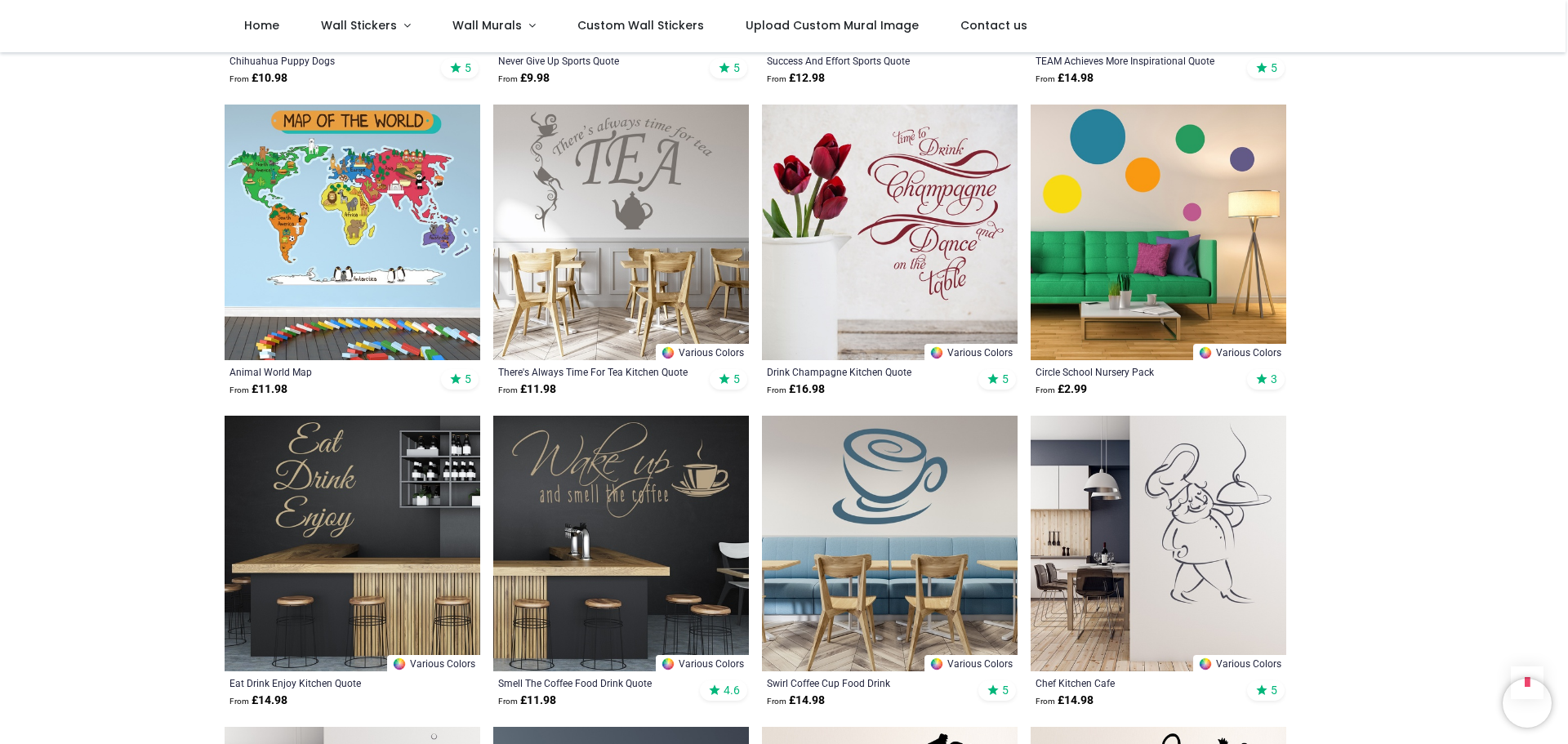
scroll to position [2370, 0]
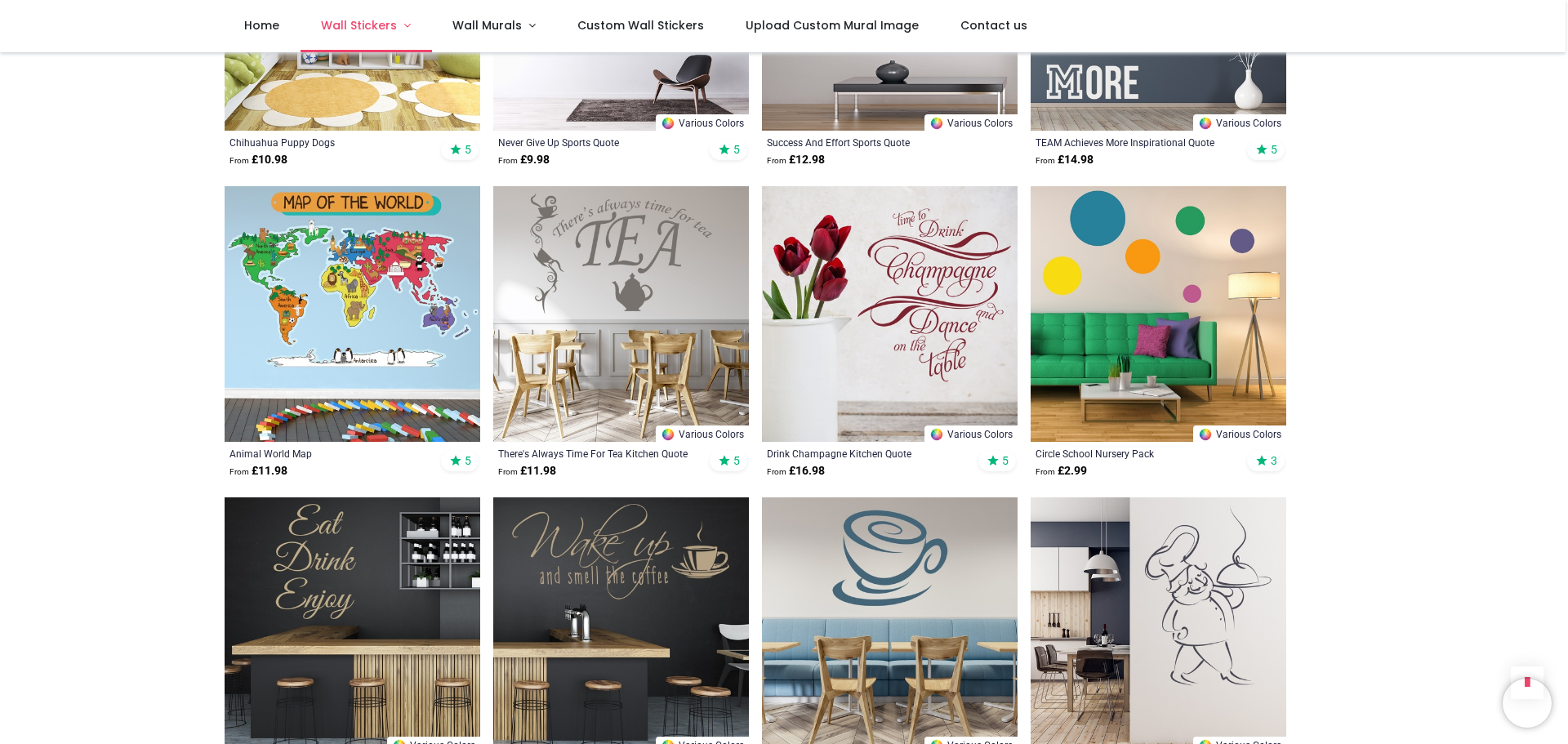
click at [406, 24] on link "Wall Stickers" at bounding box center [366, 26] width 131 height 52
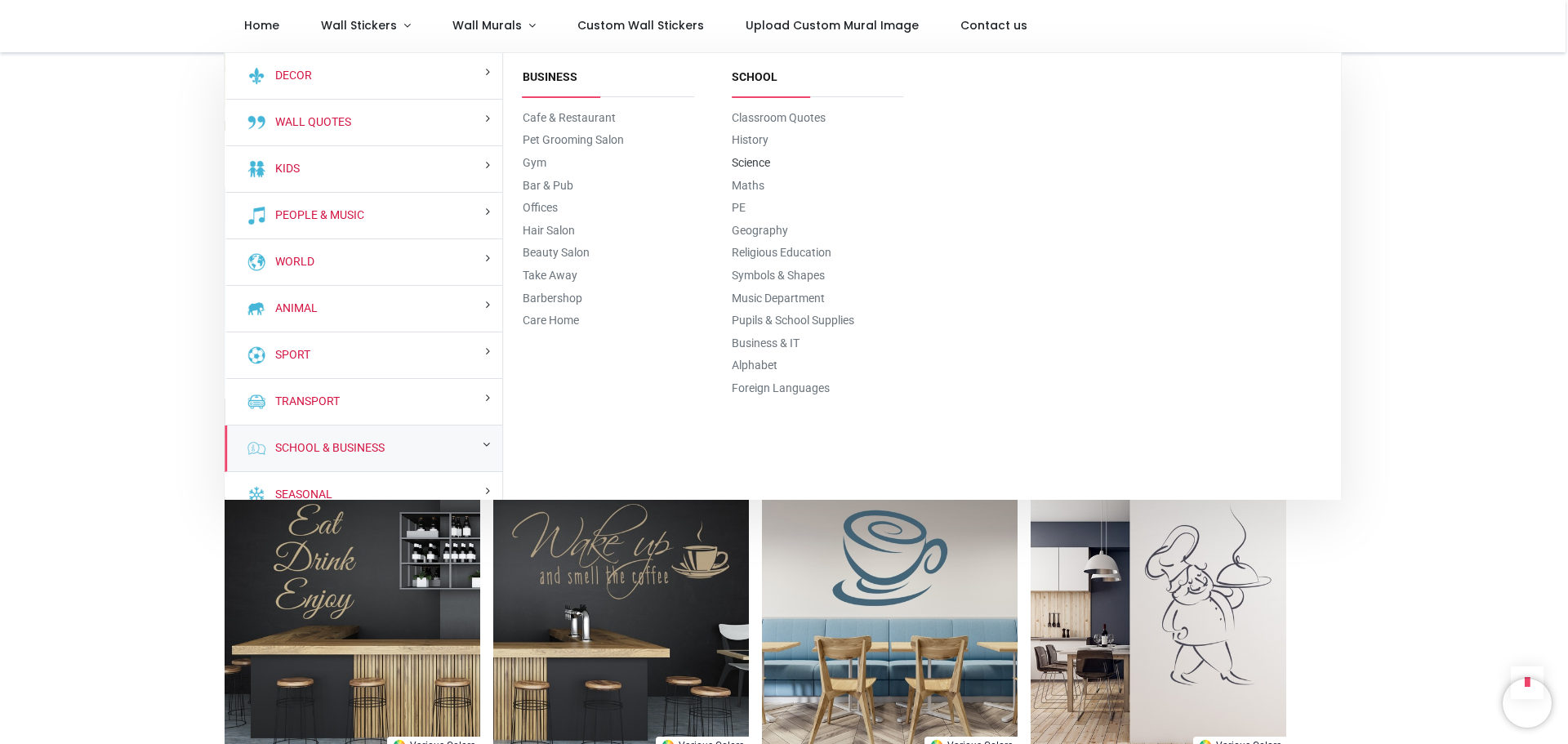
click at [761, 165] on link "Science" at bounding box center [751, 163] width 38 height 13
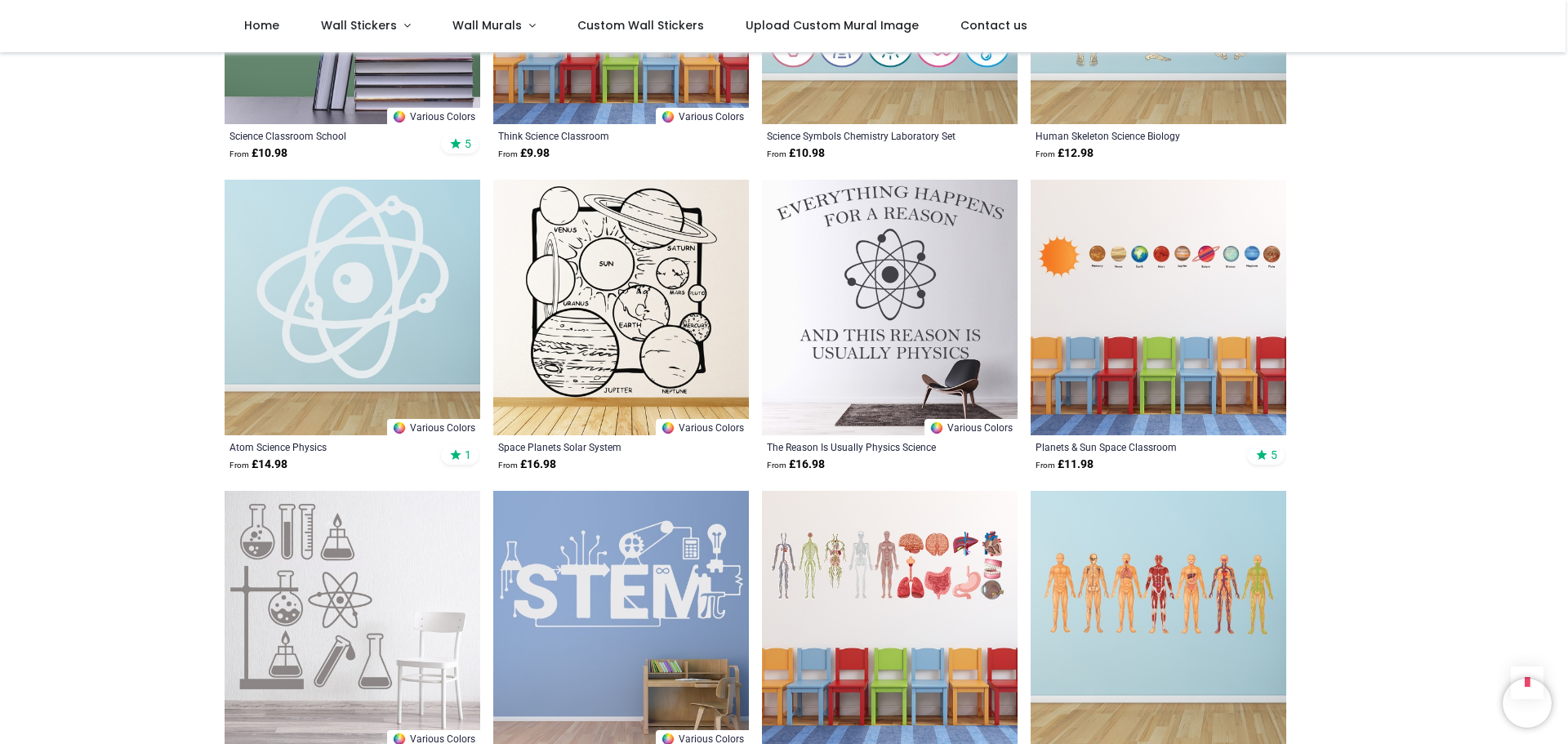
scroll to position [1880, 0]
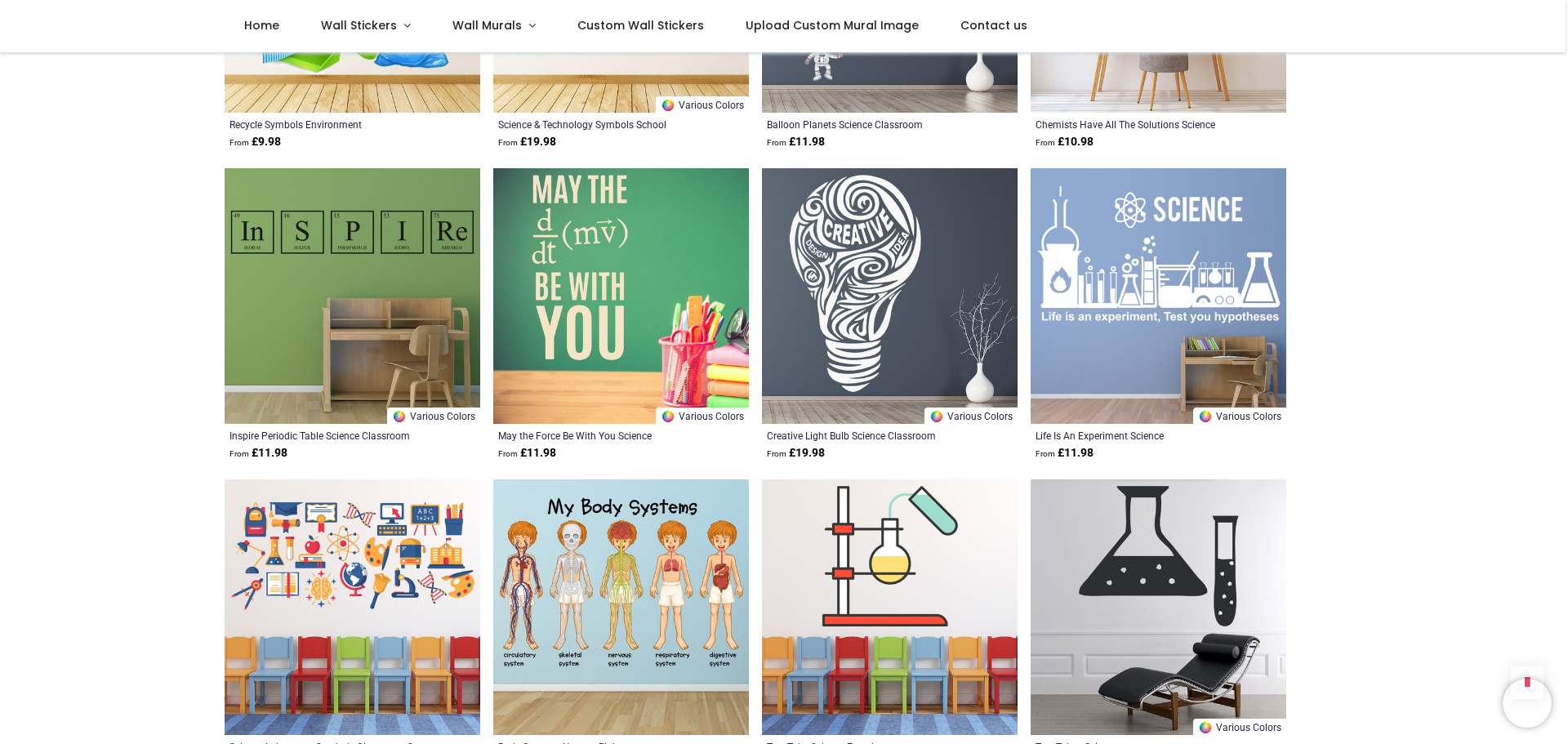
scroll to position [3514, 0]
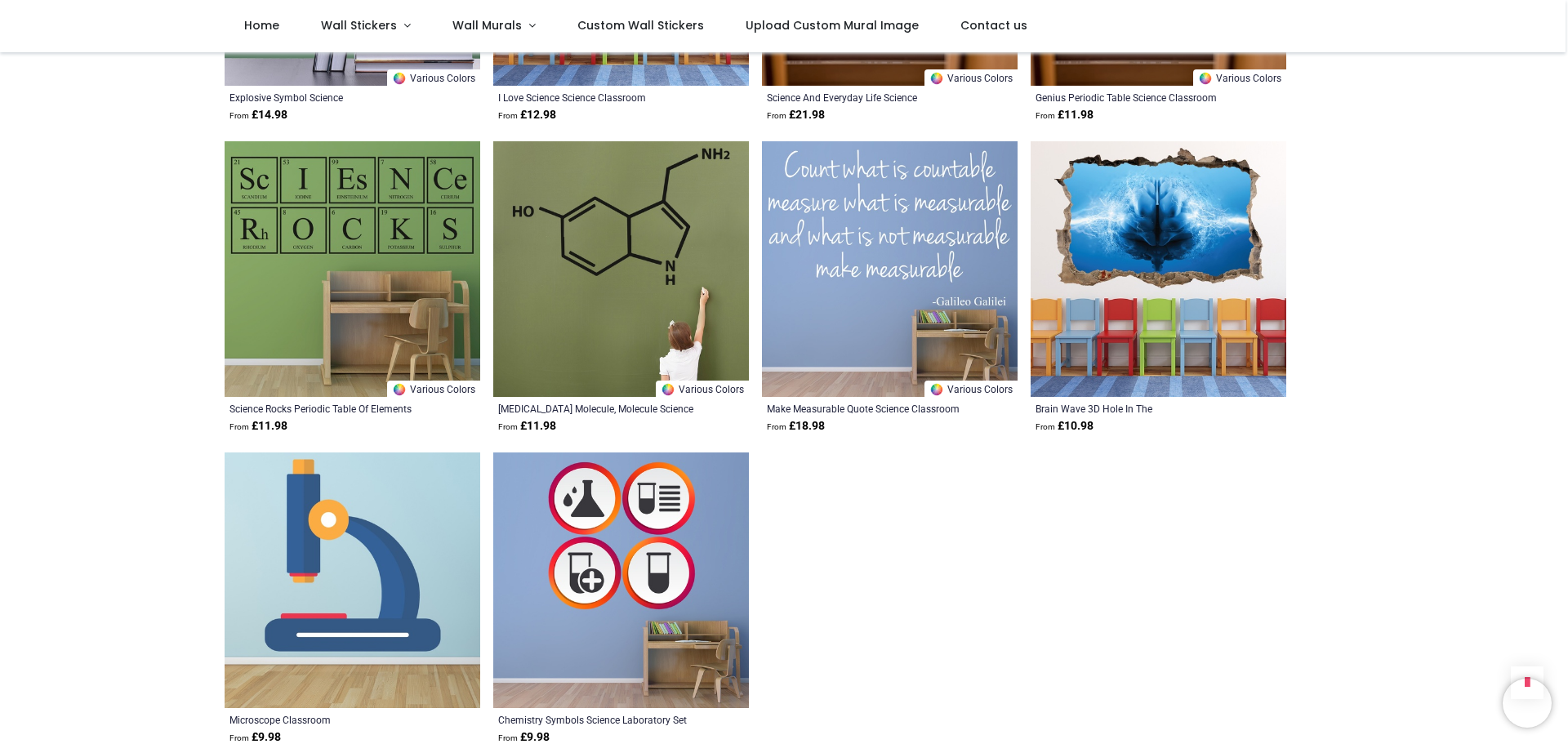
scroll to position [5475, 0]
